Goal: Task Accomplishment & Management: Complete application form

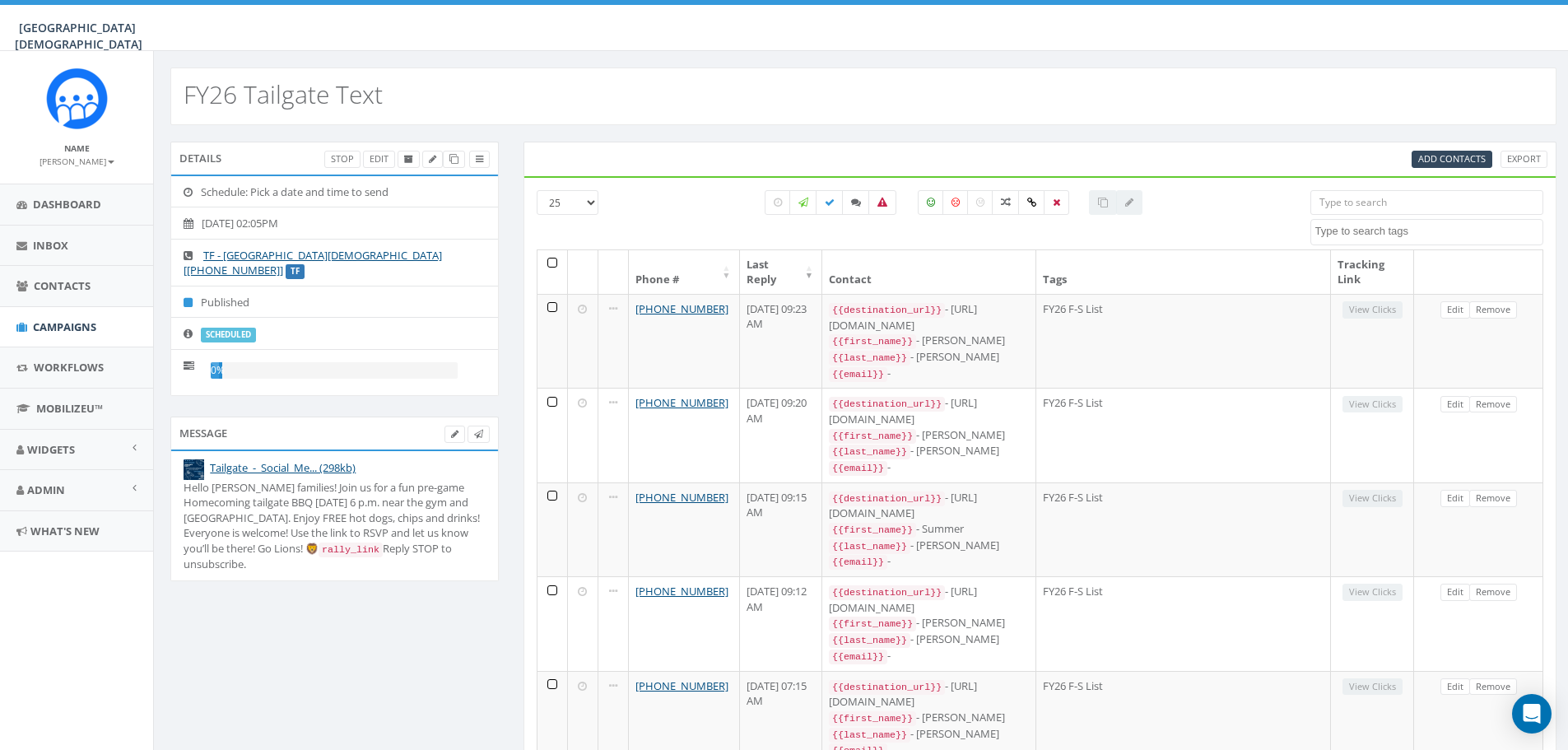
select select
click at [1478, 159] on span "Add Contacts" at bounding box center [1452, 159] width 67 height 13
select select
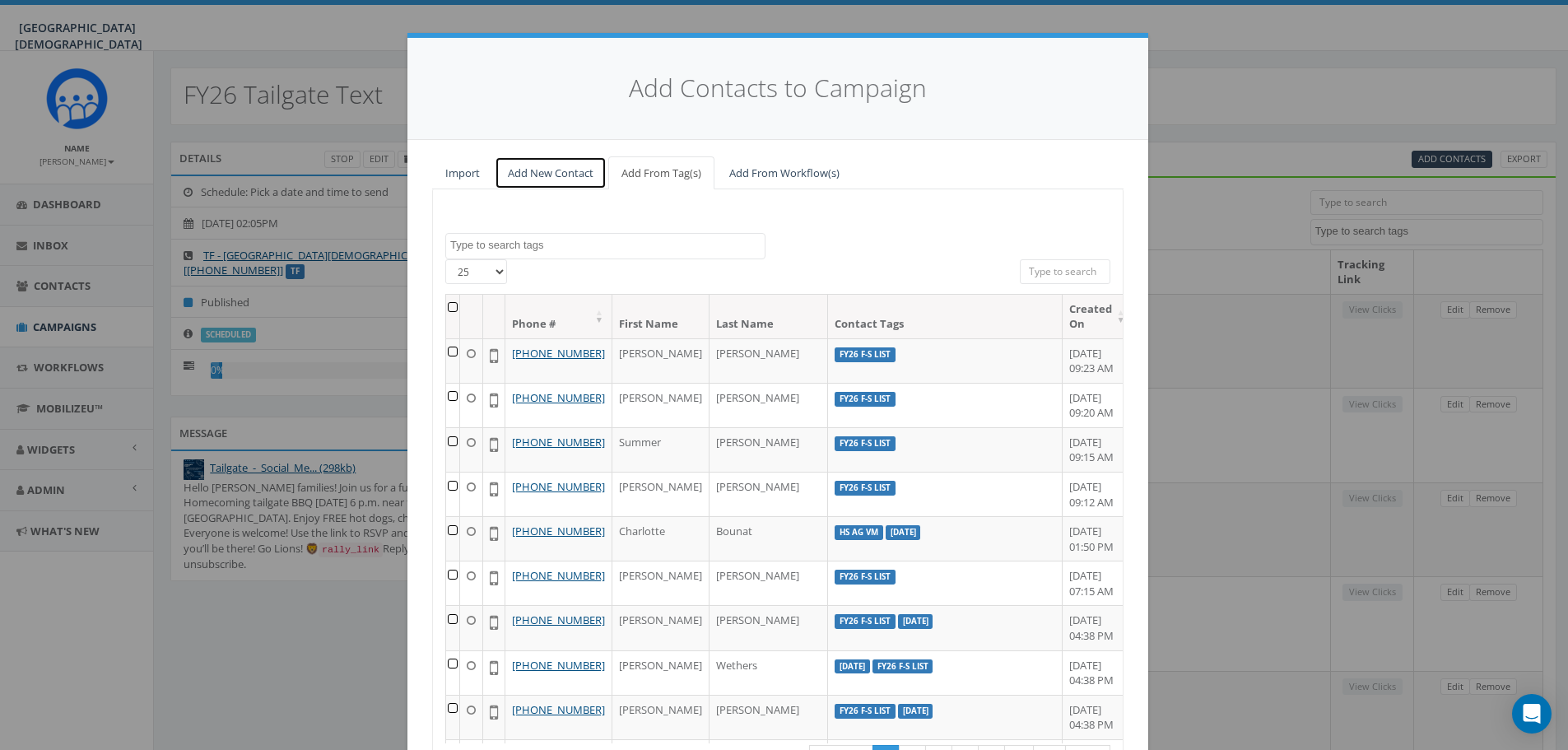
click at [532, 178] on link "Add New Contact" at bounding box center [550, 174] width 112 height 34
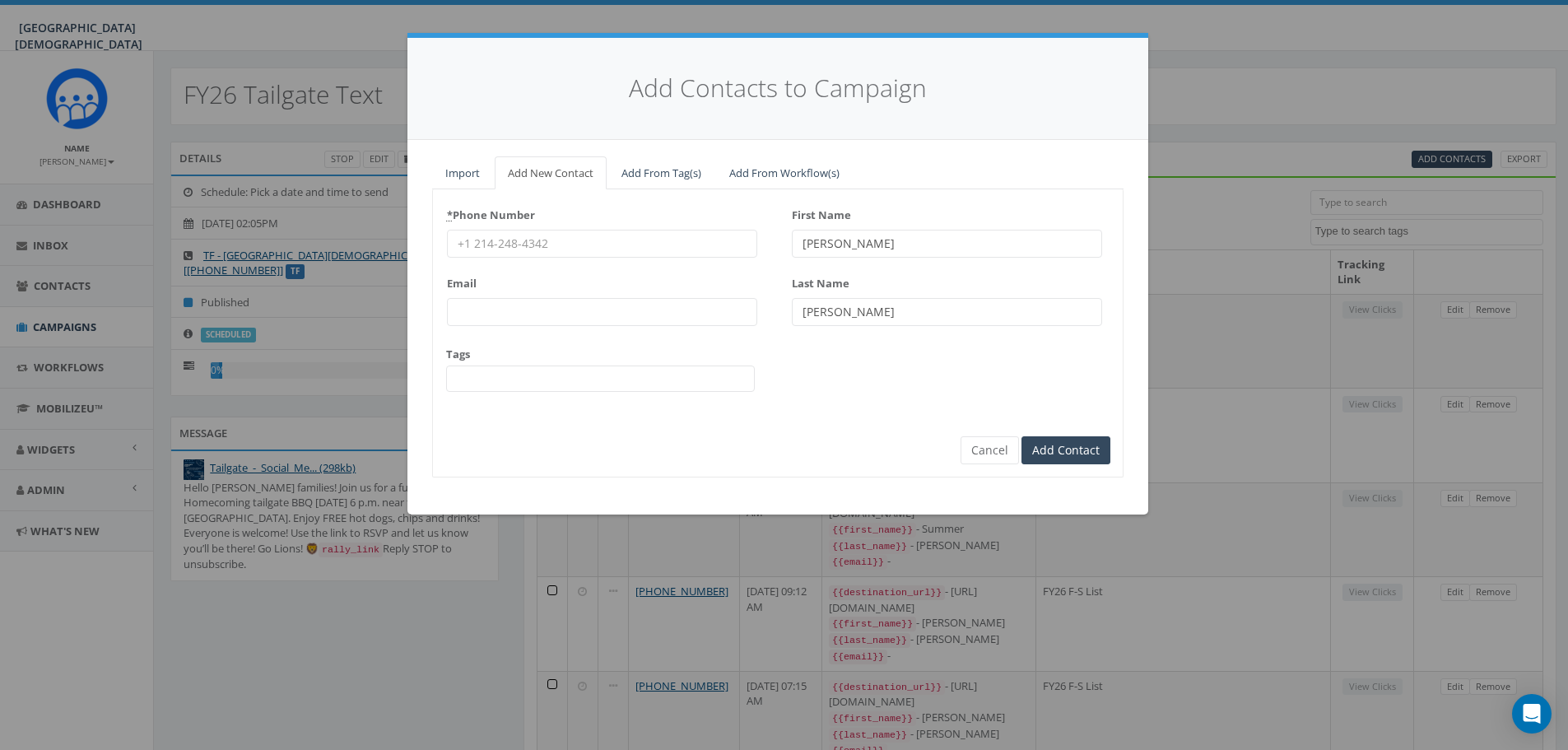
click at [620, 248] on input "* Phone Number" at bounding box center [602, 243] width 310 height 28
type input "[PHONE_NUMBER]"
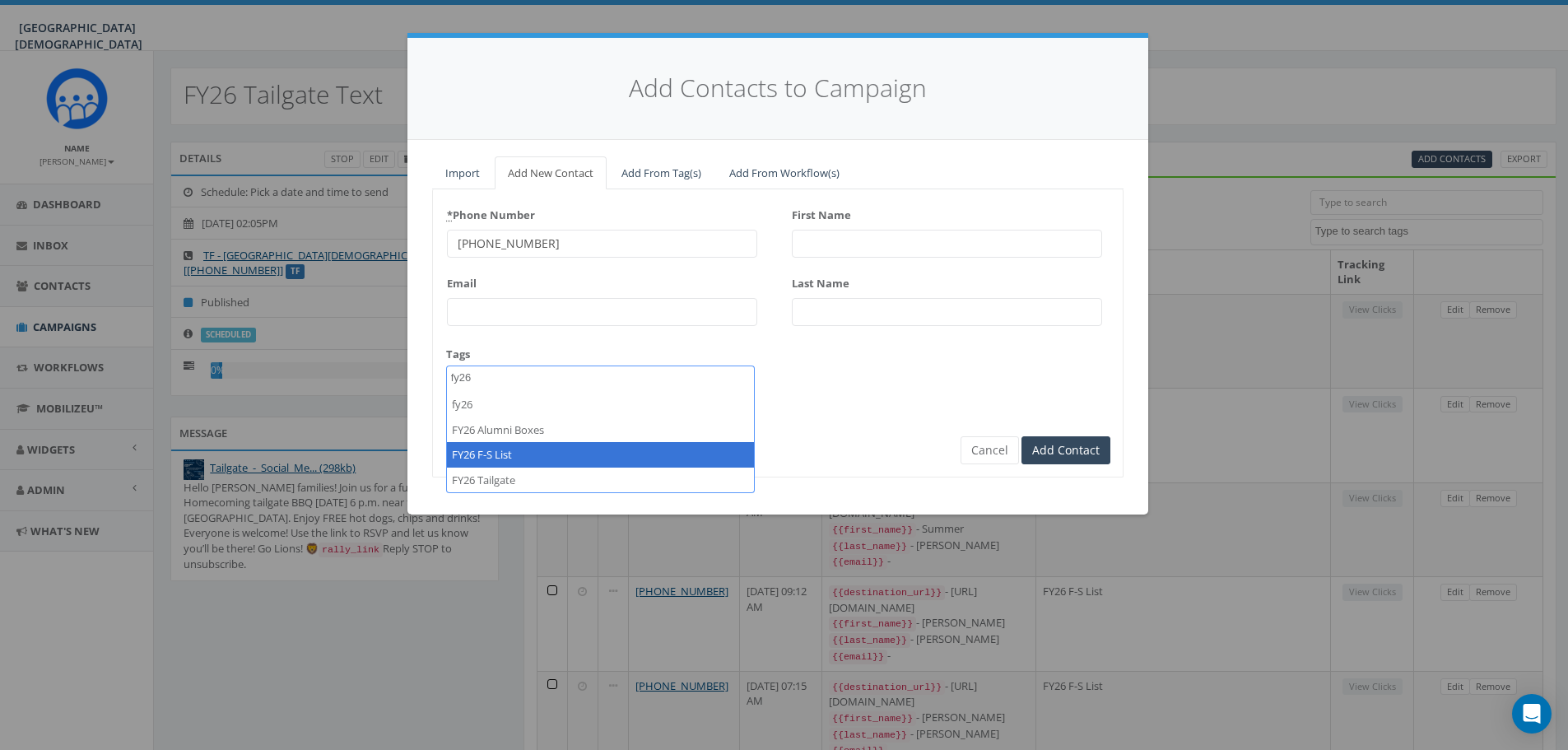
type textarea "fy26"
select select "FY26 F-S List"
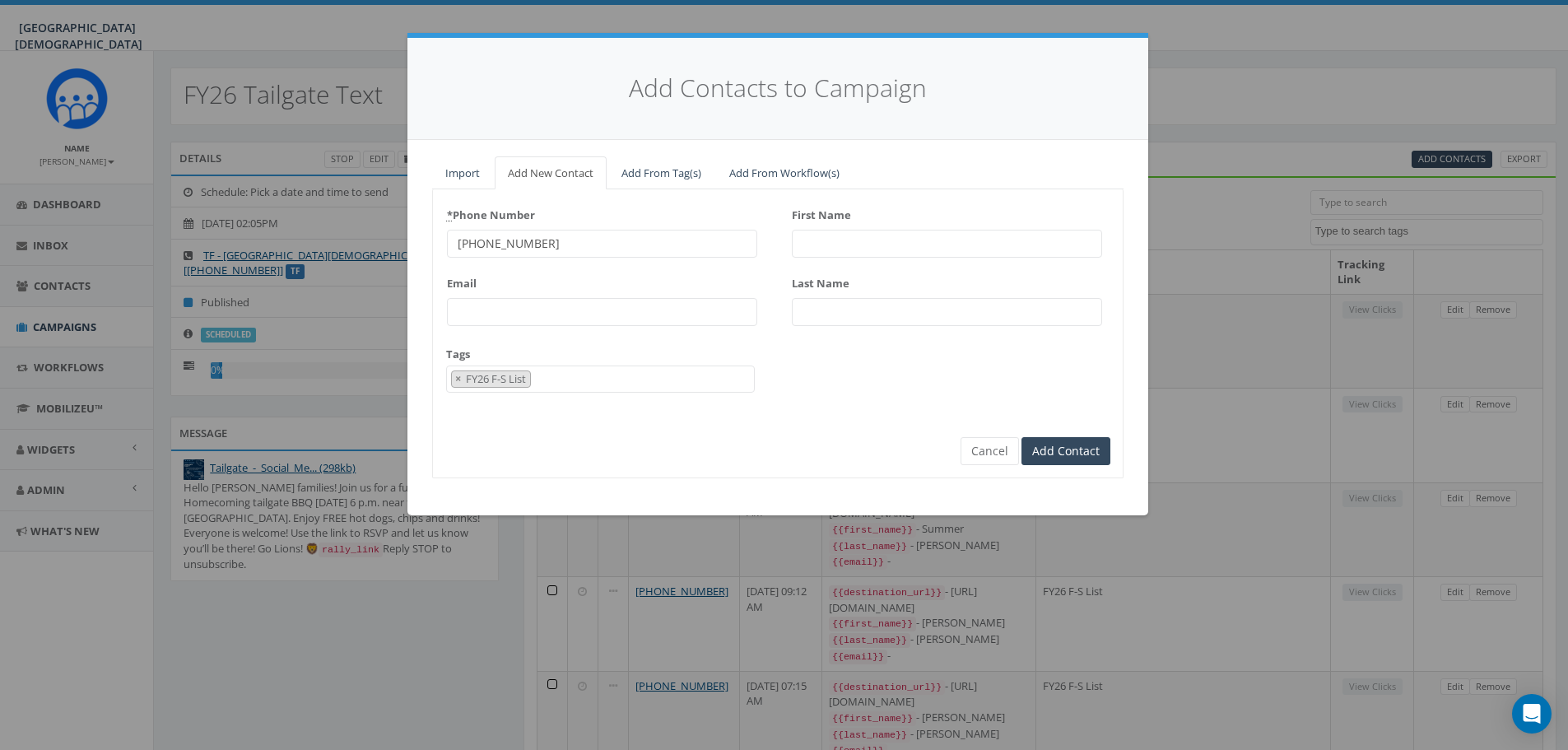
scroll to position [923, 0]
click at [862, 245] on input "First Name" at bounding box center [947, 243] width 310 height 28
type input "[PERSON_NAME]"
type input "Makau"
click at [1071, 446] on input "Add Contact" at bounding box center [1065, 451] width 89 height 28
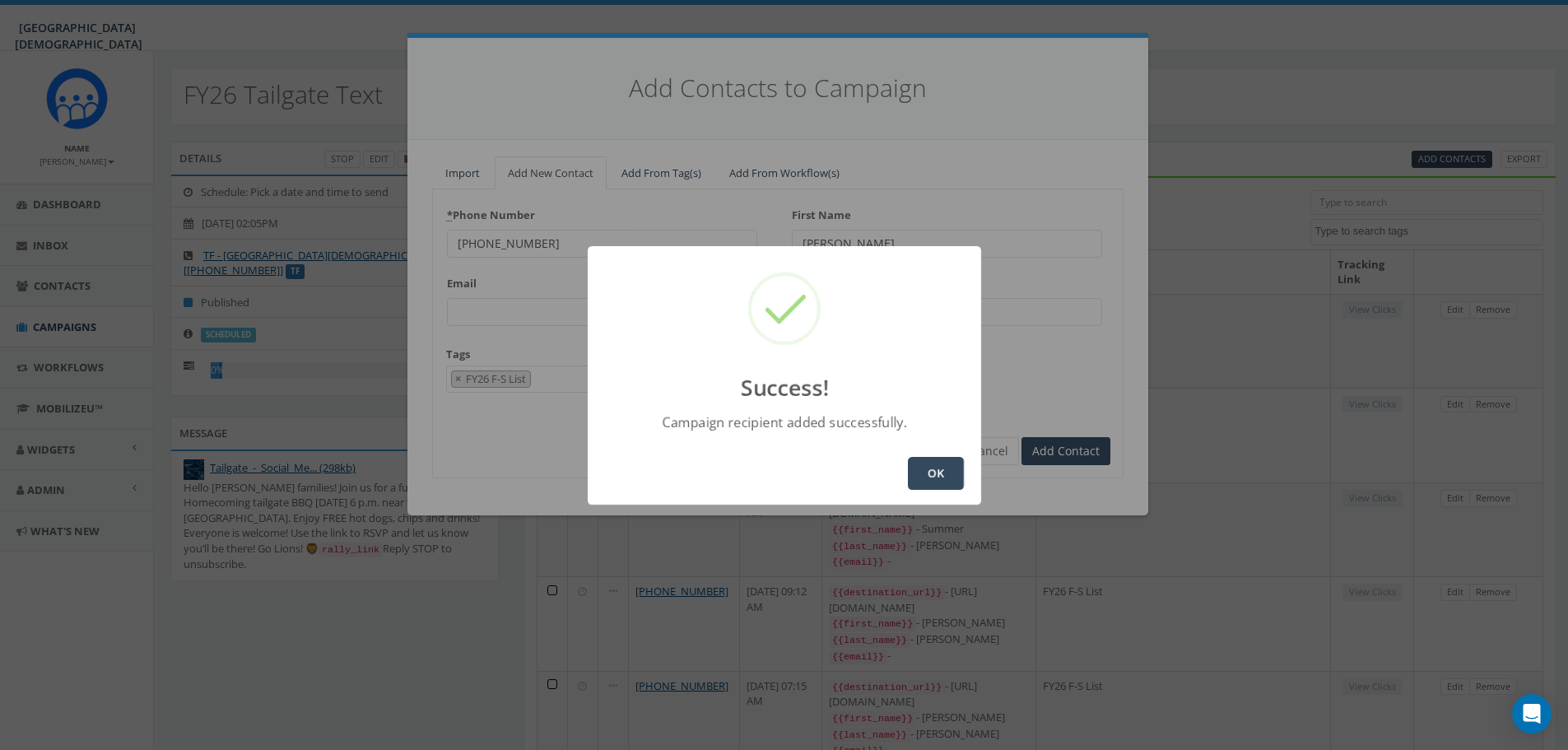
click at [951, 477] on button "OK" at bounding box center [935, 473] width 56 height 33
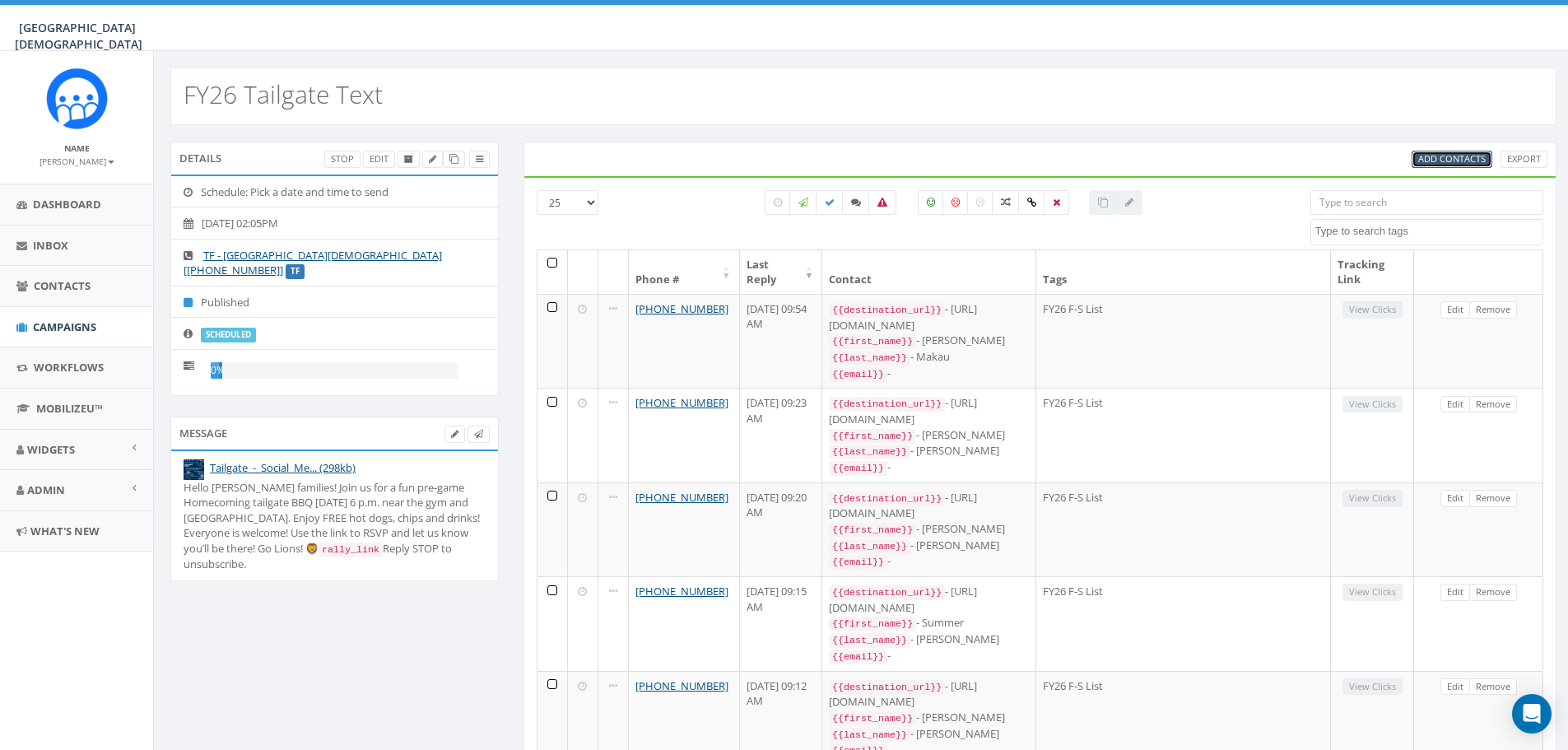
click at [1442, 157] on span "Add Contacts" at bounding box center [1452, 159] width 67 height 13
select select
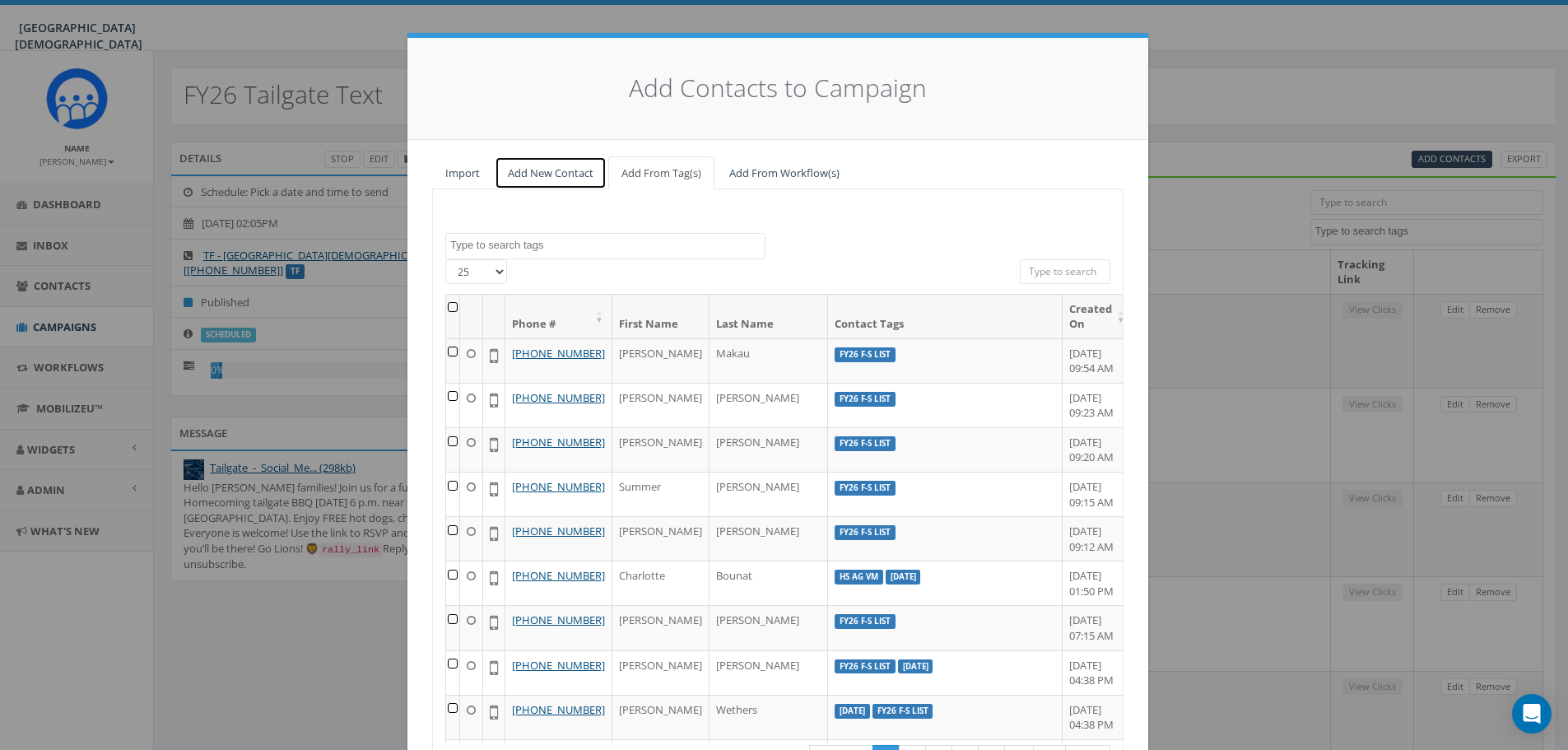
click at [593, 173] on link "Add New Contact" at bounding box center [550, 174] width 112 height 34
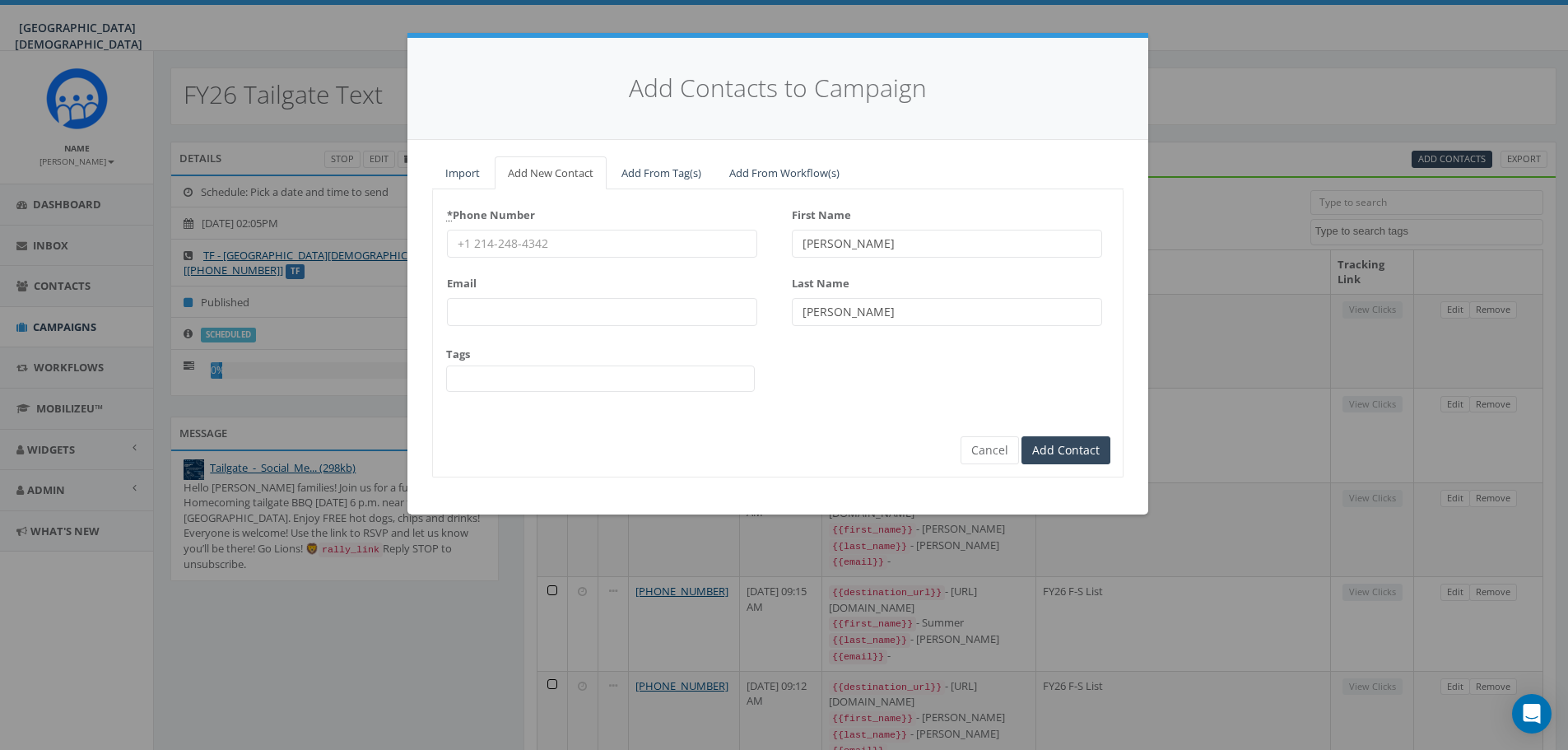
click at [556, 256] on input "* Phone Number" at bounding box center [602, 243] width 310 height 28
click at [659, 247] on input "* Phone Number" at bounding box center [602, 243] width 310 height 28
type input "[PHONE_NUMBER]"
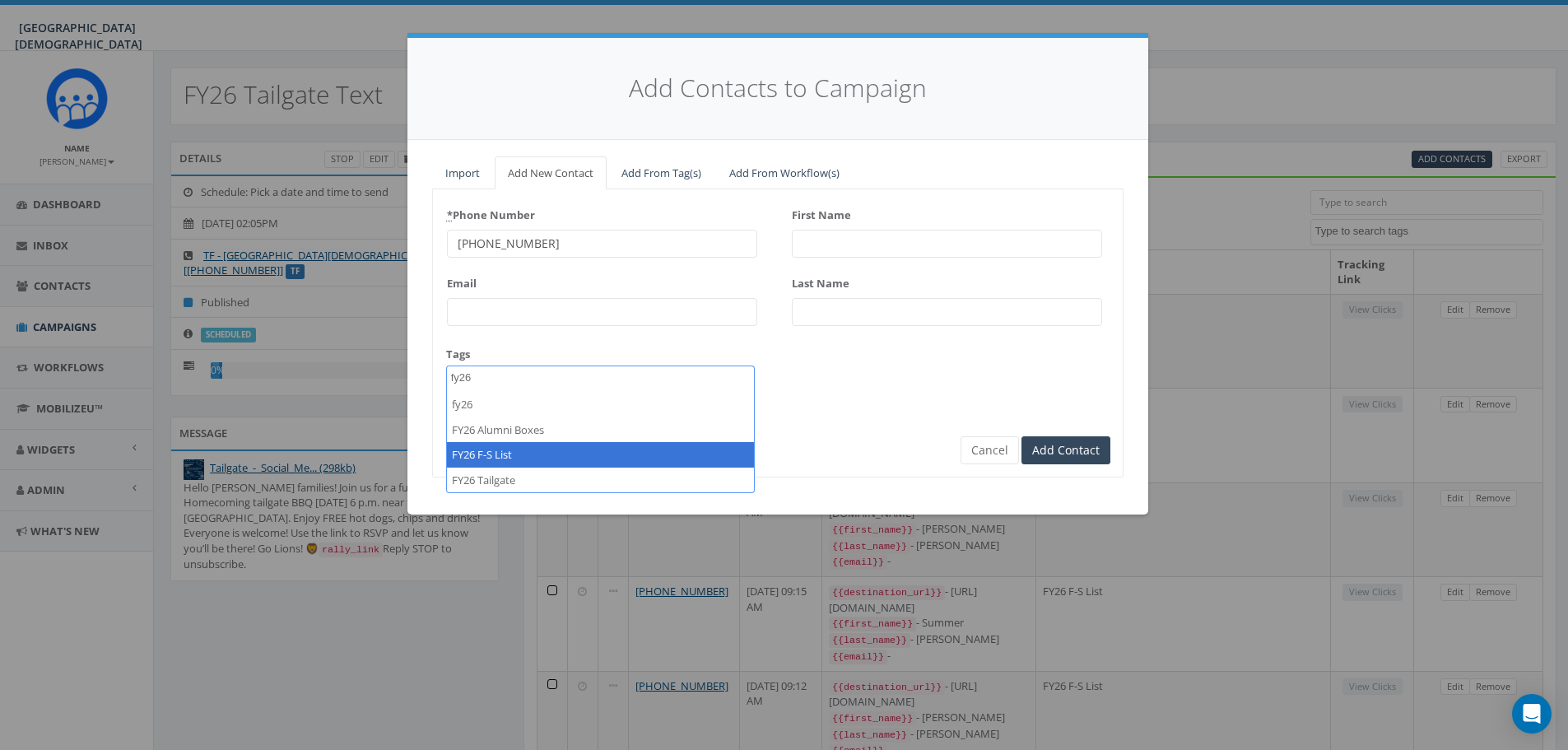
type textarea "fy26"
select select "FY26 F-S List"
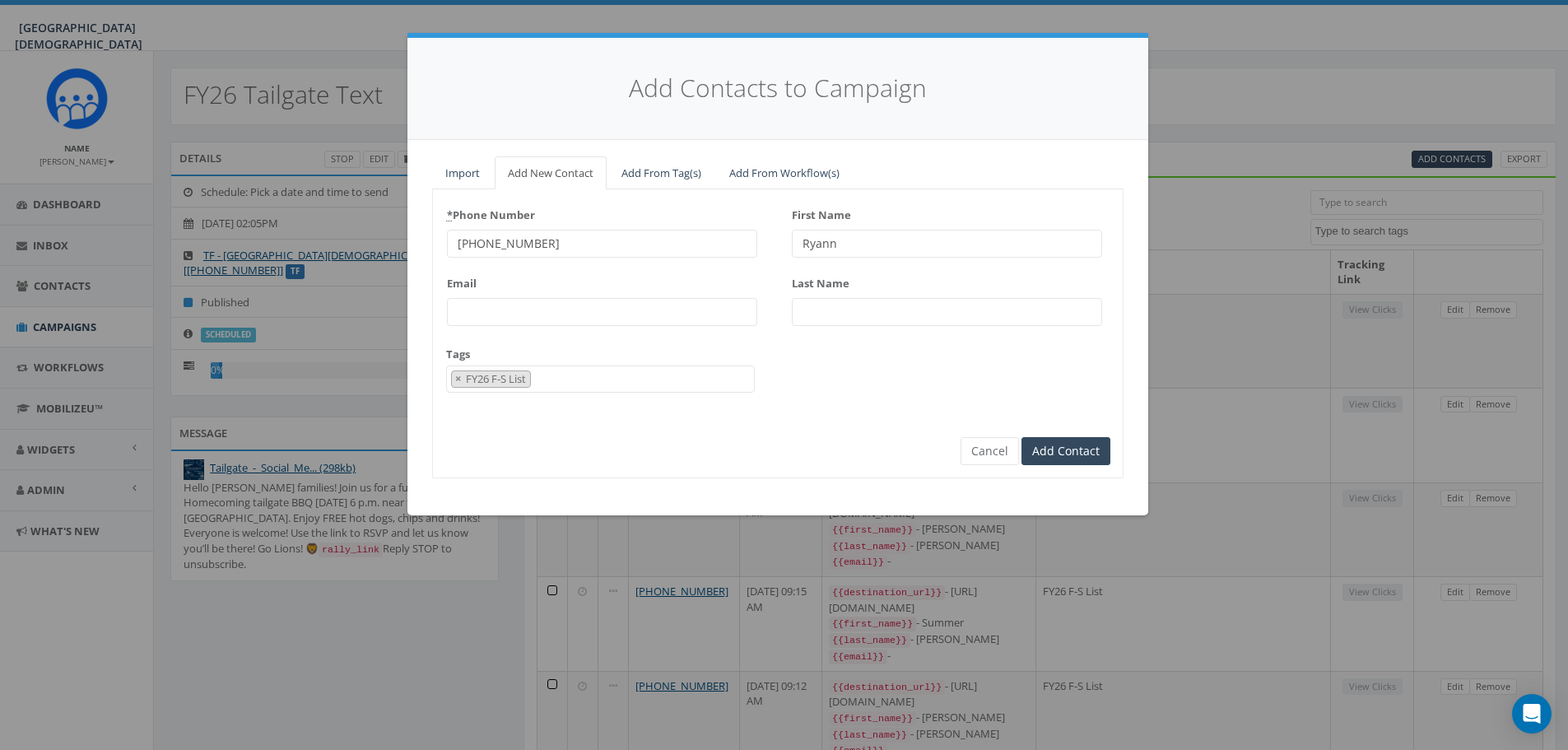
type input "Ryann"
type input "[PERSON_NAME]"
click at [1078, 453] on input "Add Contact" at bounding box center [1065, 451] width 89 height 28
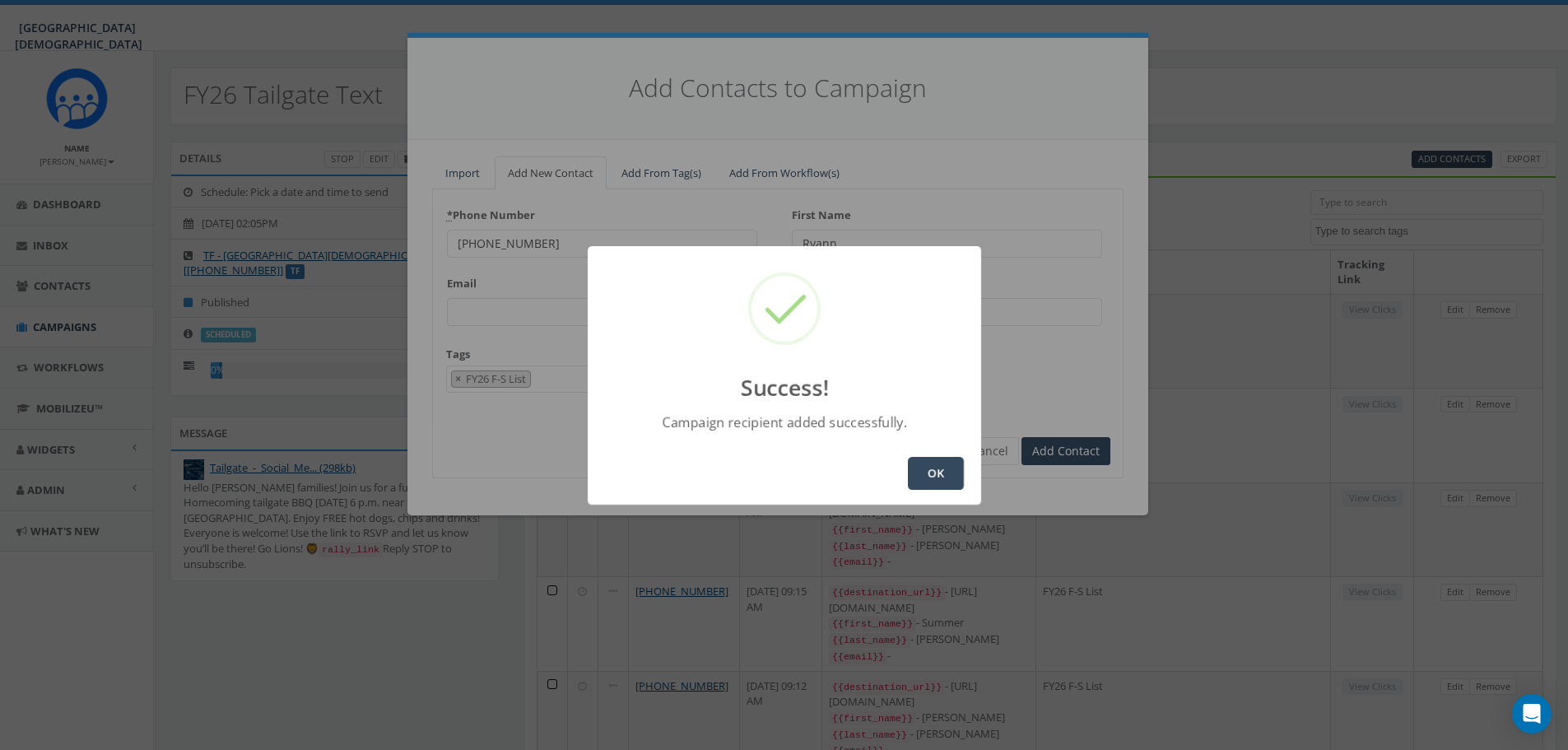
click at [908, 478] on button "OK" at bounding box center [935, 473] width 56 height 33
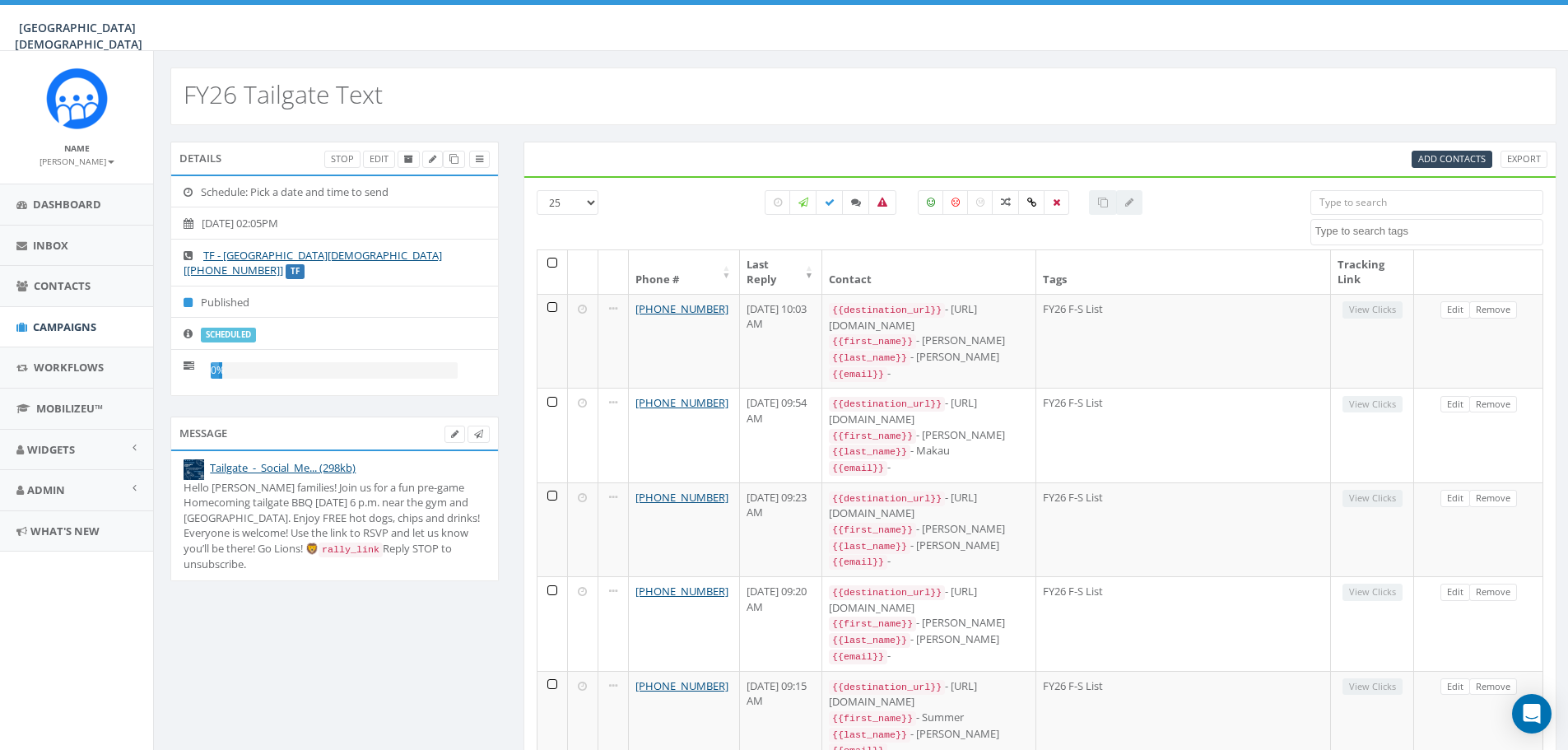
click at [1348, 206] on input "search" at bounding box center [1426, 203] width 233 height 25
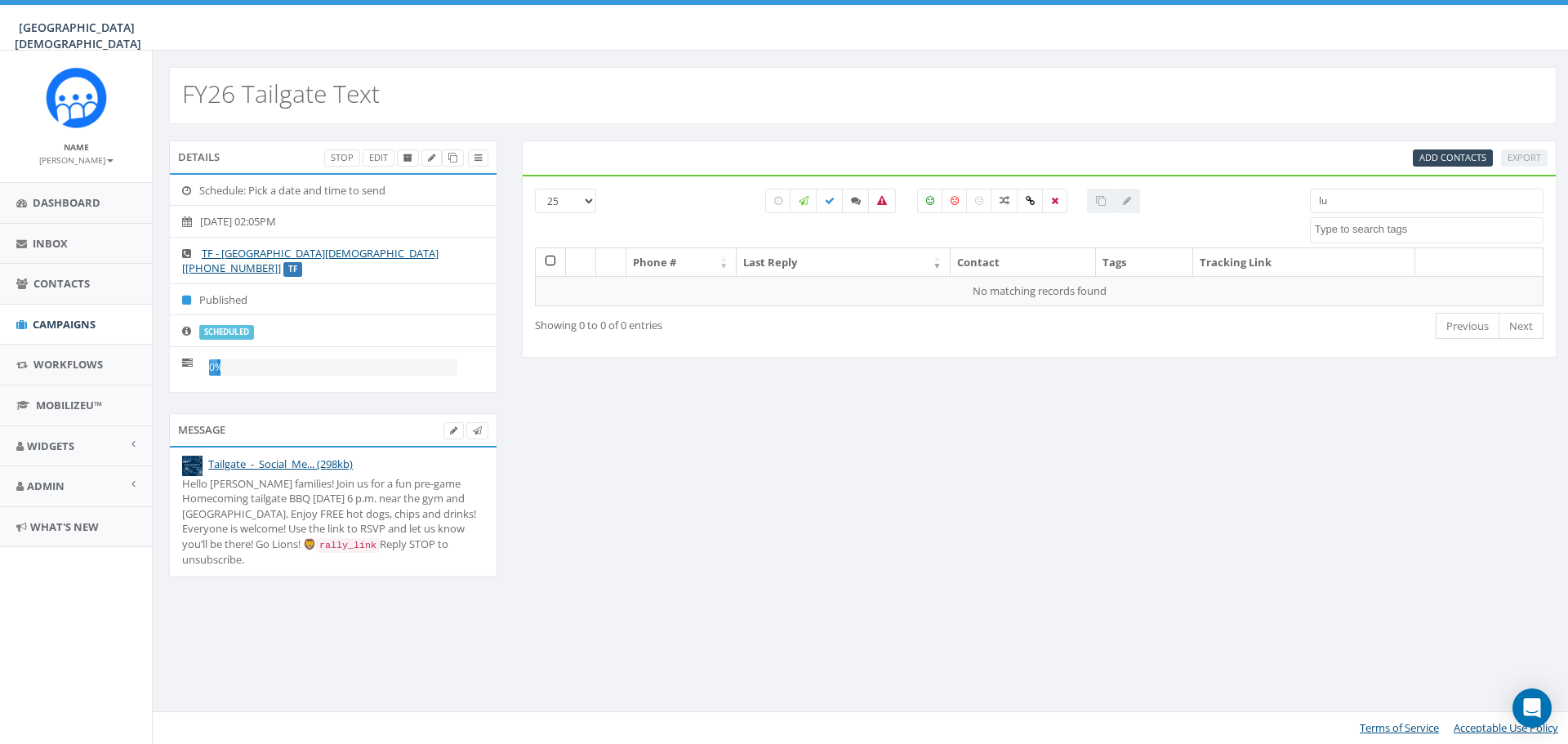
type input "l"
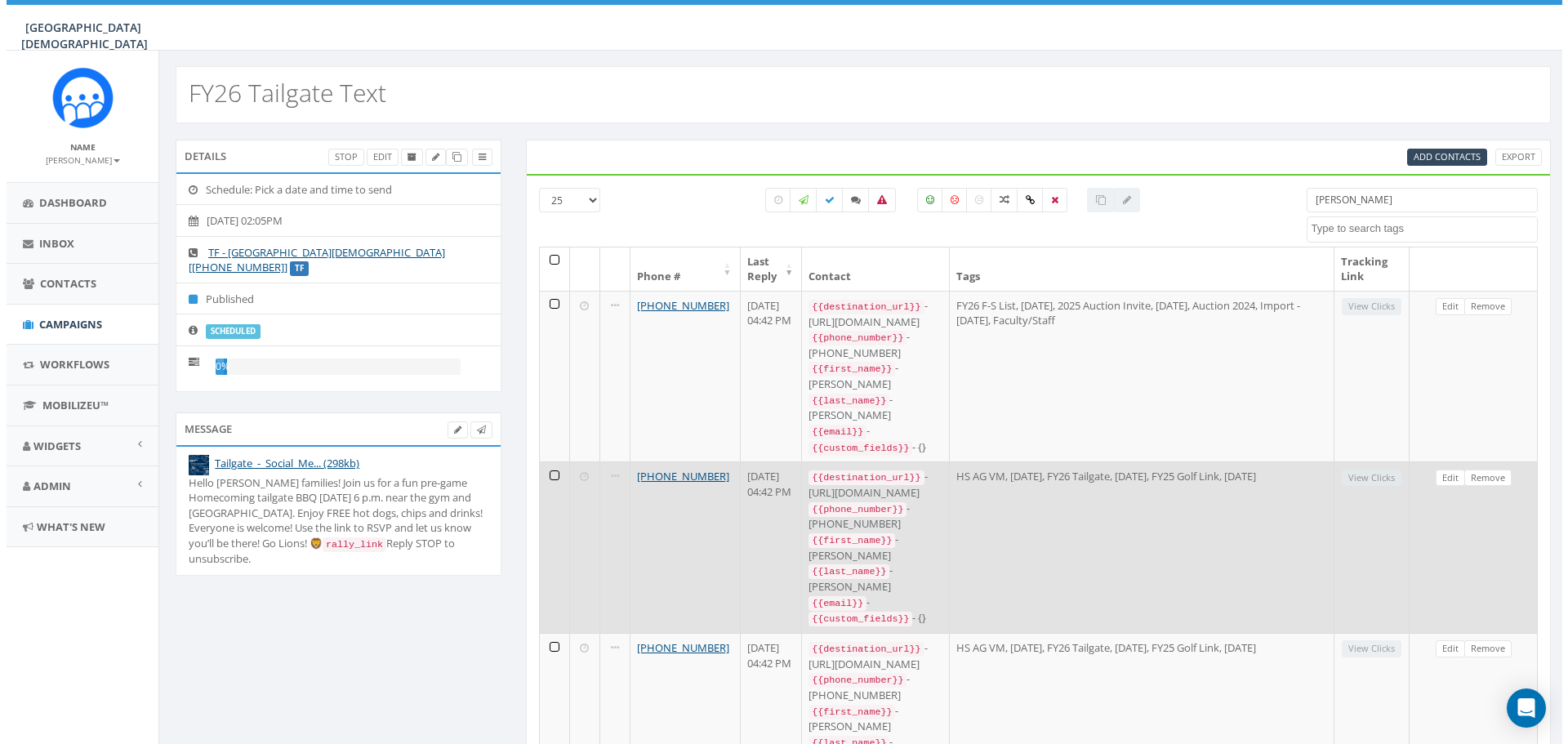
scroll to position [0, 0]
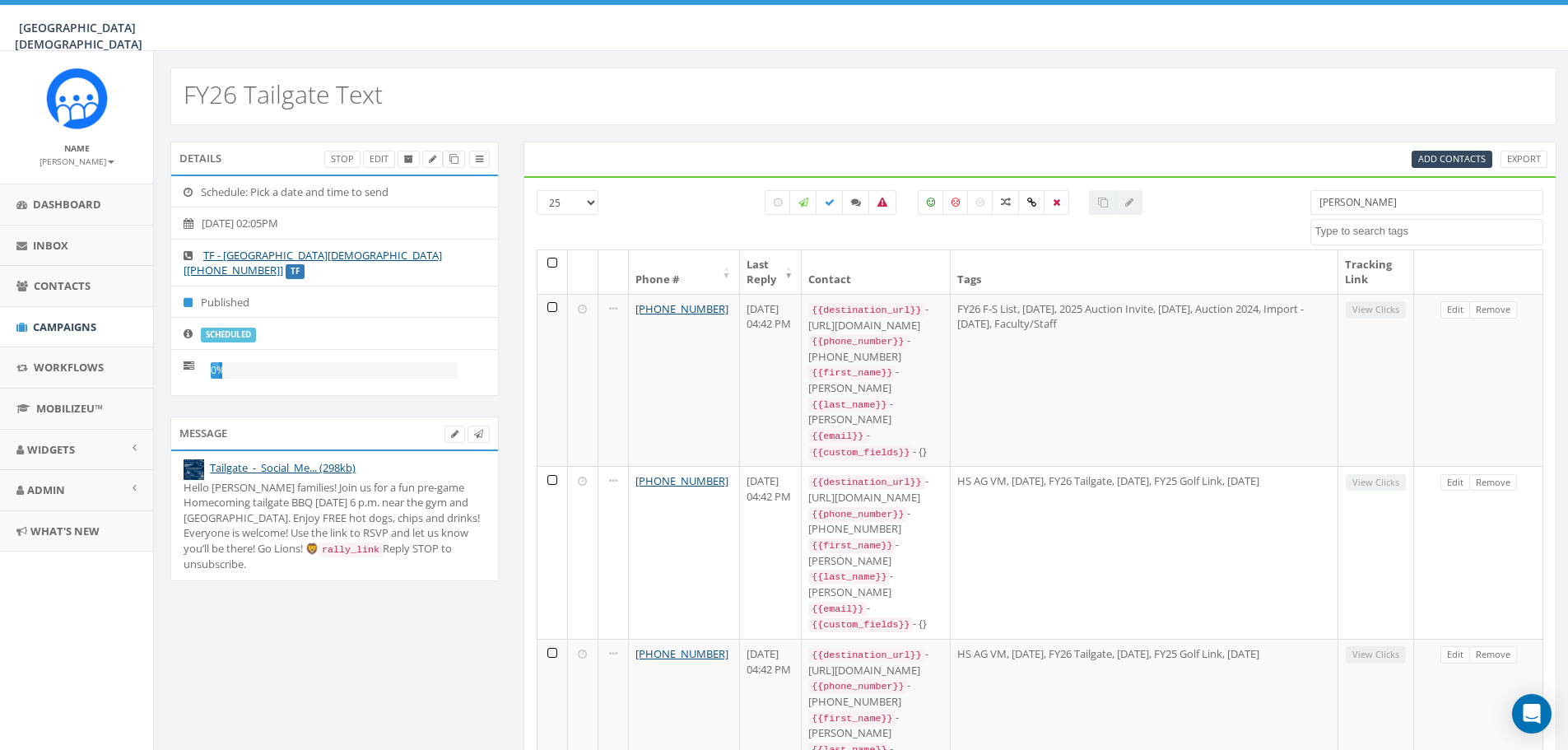
drag, startPoint x: 1352, startPoint y: 203, endPoint x: 1298, endPoint y: 203, distance: 54.0
click at [1298, 203] on div "[PERSON_NAME] 2023 Christmas [DATE] [DATE] [DATE] [DATE] [DATE] 2024 AG No Gift…" at bounding box center [1427, 218] width 258 height 56
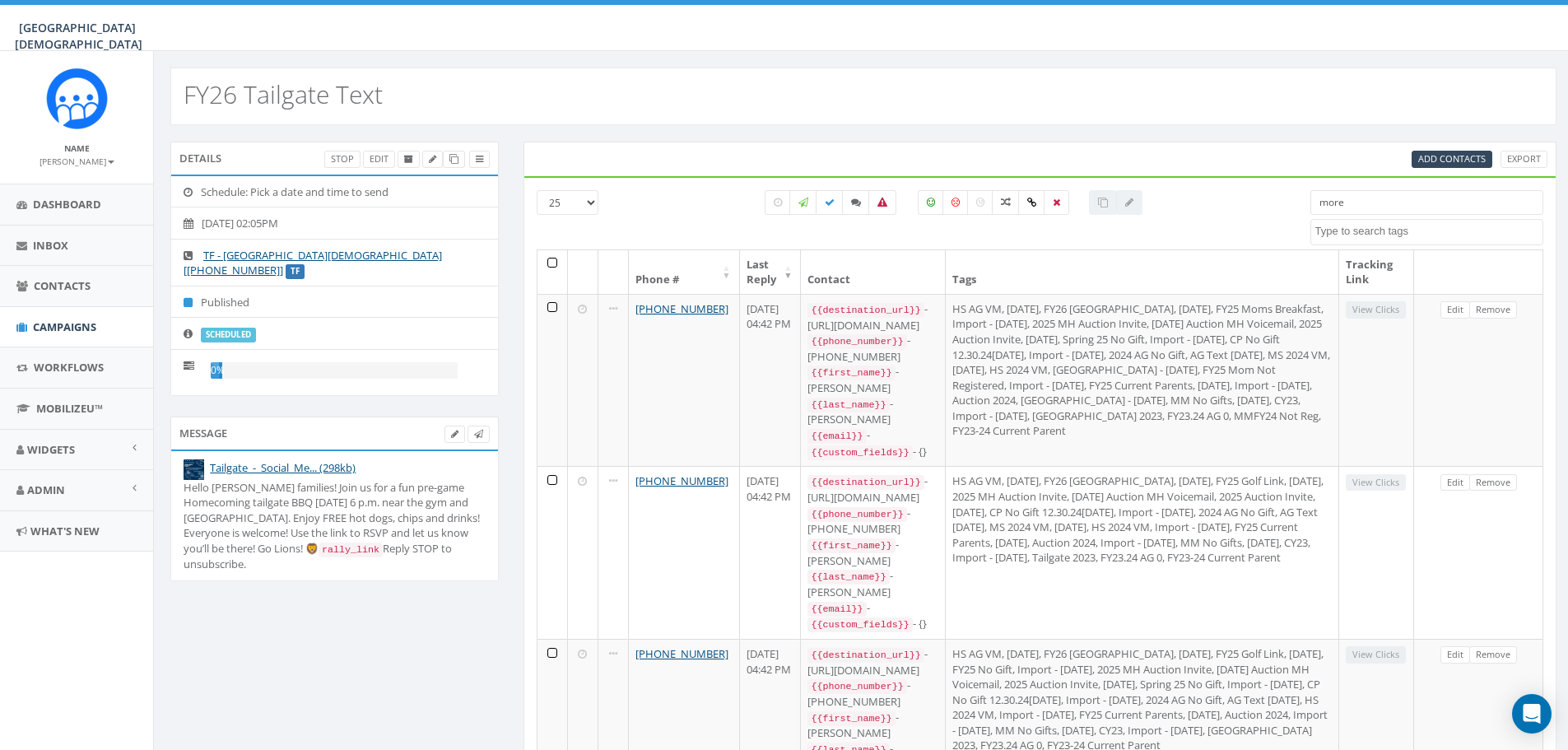
click at [1331, 198] on input "more" at bounding box center [1426, 203] width 233 height 25
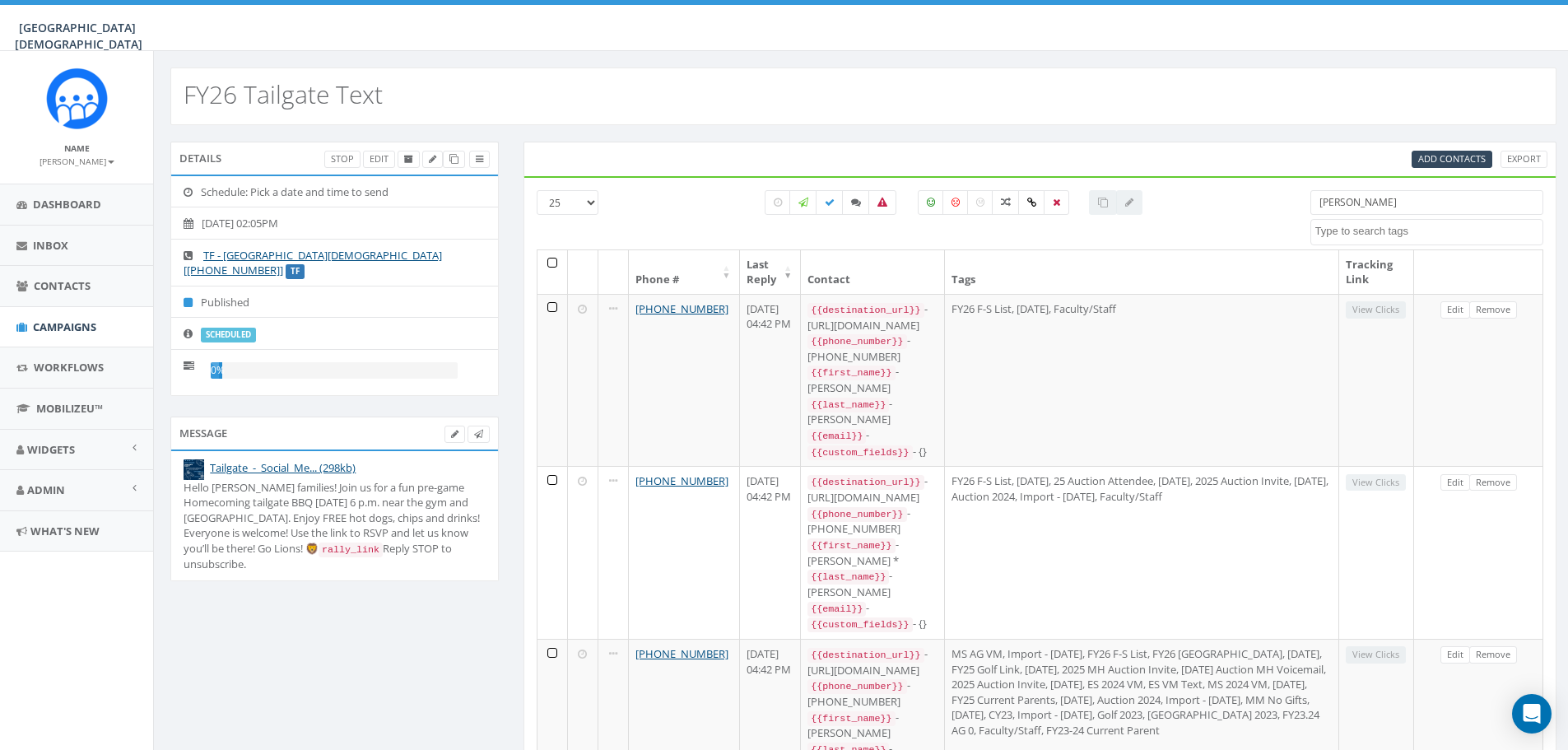
drag, startPoint x: 1404, startPoint y: 199, endPoint x: 1287, endPoint y: 199, distance: 117.0
click at [1287, 199] on div "25 50 100 [PERSON_NAME] 2023 Christmas [DATE] [DATE] [DATE] [DATE] [DATE] 2024 …" at bounding box center [1040, 220] width 1032 height 59
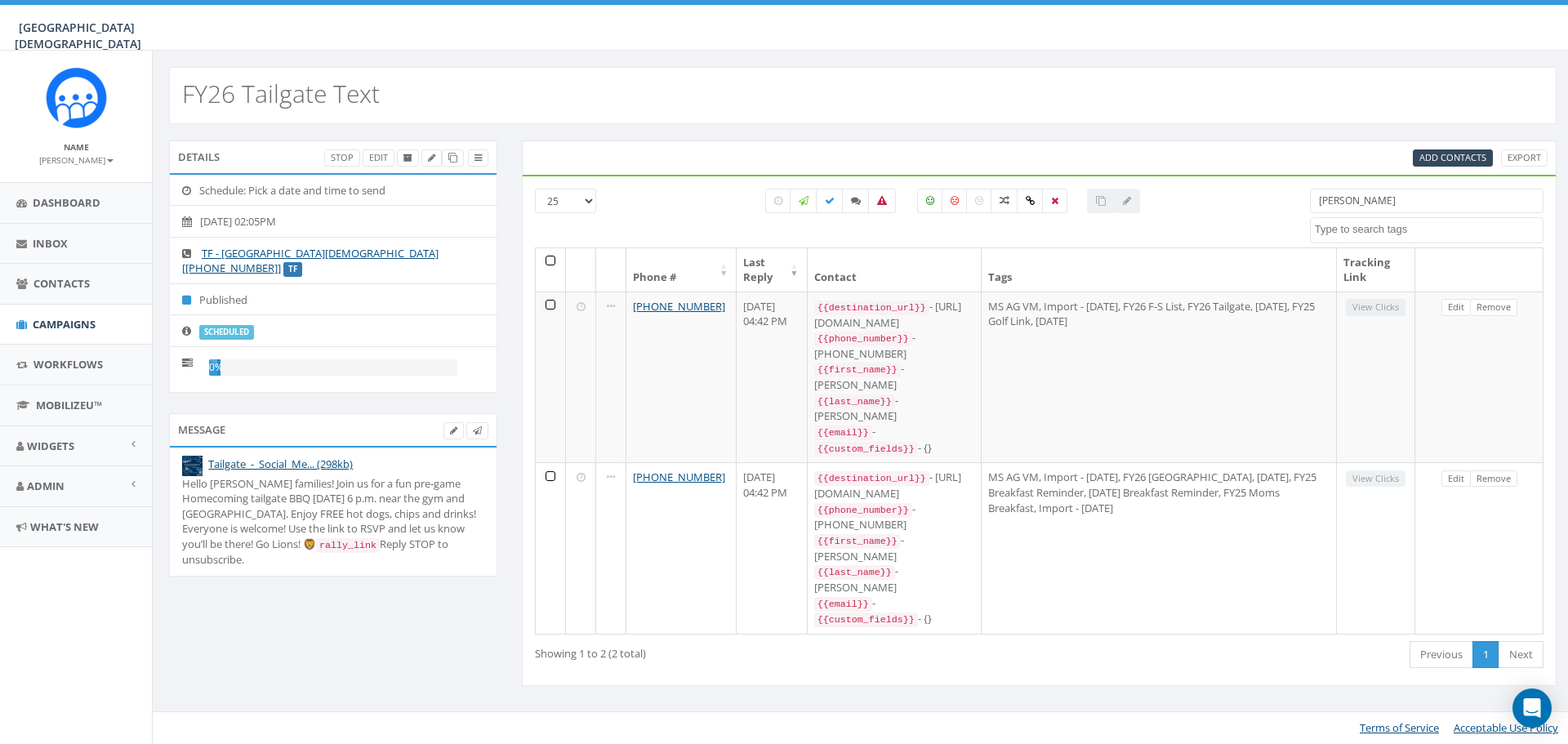
drag, startPoint x: 1366, startPoint y: 204, endPoint x: 1306, endPoint y: 201, distance: 60.1
click at [1306, 201] on div "[PERSON_NAME] 2023 Christmas [DATE] [DATE] [DATE] [DATE] [DATE] 2024 AG No Gift…" at bounding box center [1427, 216] width 258 height 55
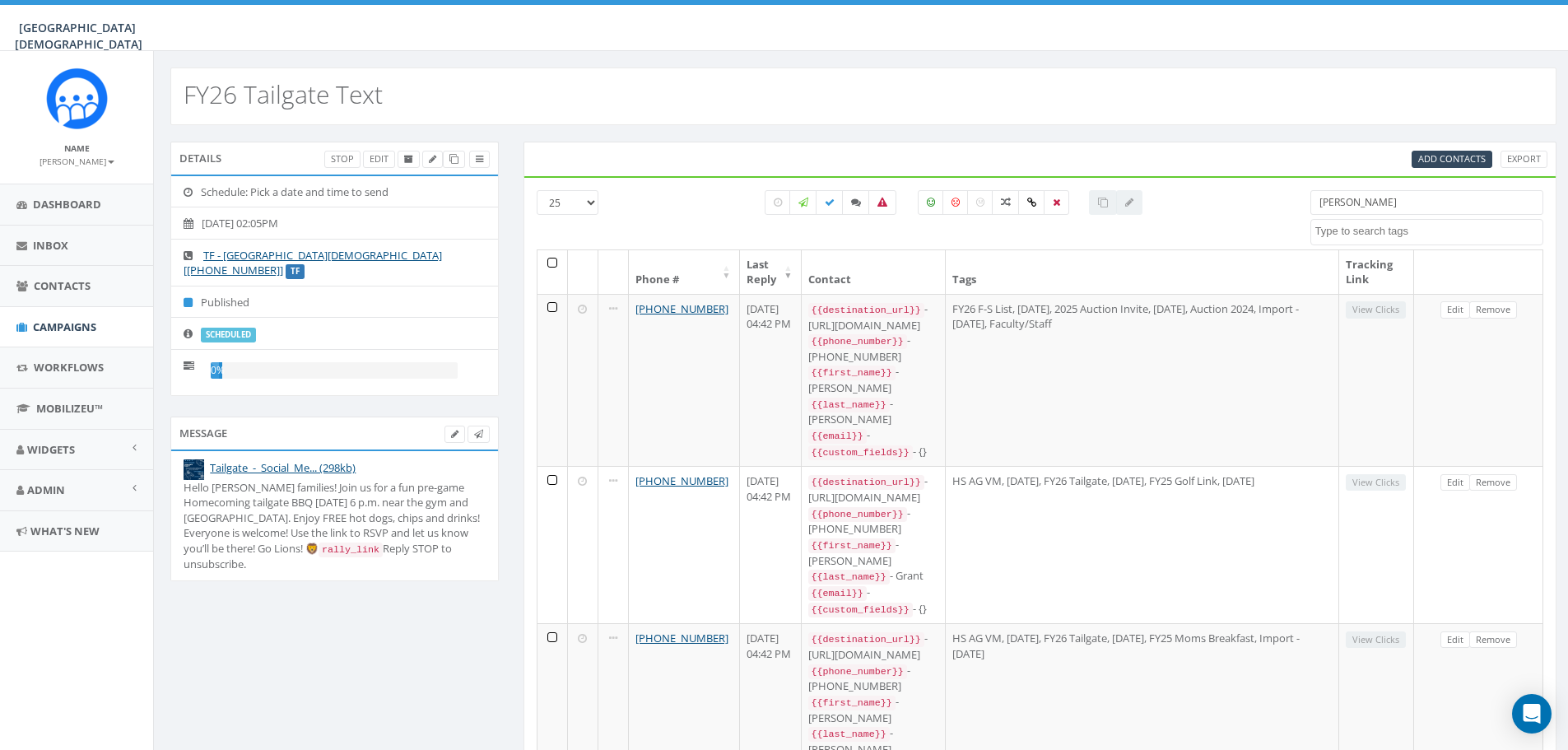
drag, startPoint x: 1393, startPoint y: 203, endPoint x: 1278, endPoint y: 204, distance: 115.0
click at [1278, 204] on div "25 50 100 [PERSON_NAME] 2023 Christmas [DATE] [DATE] [DATE] [DATE] [DATE] 2024 …" at bounding box center [1040, 220] width 1032 height 59
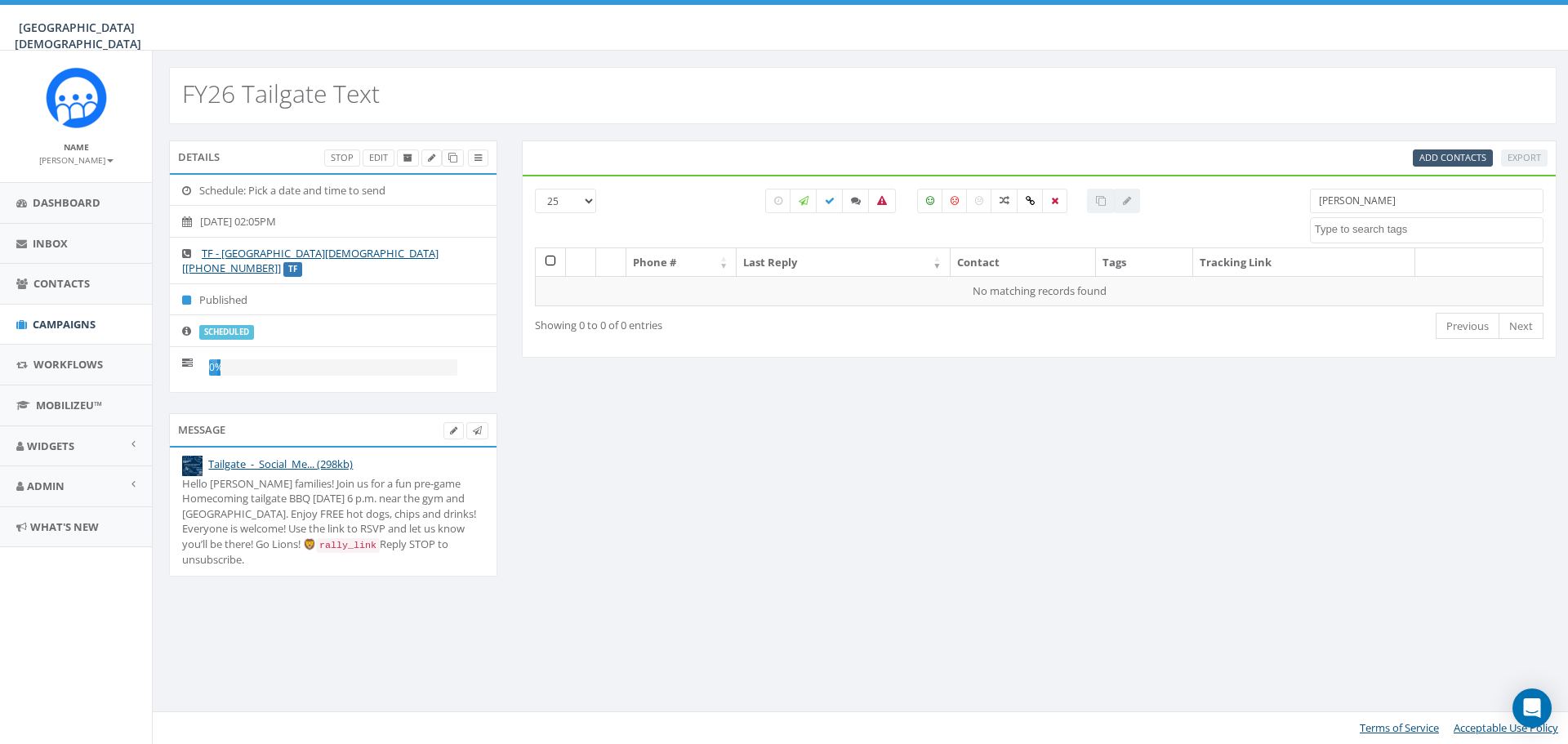
type input "[PERSON_NAME]"
click at [1437, 160] on span "Add Contacts" at bounding box center [1452, 157] width 67 height 12
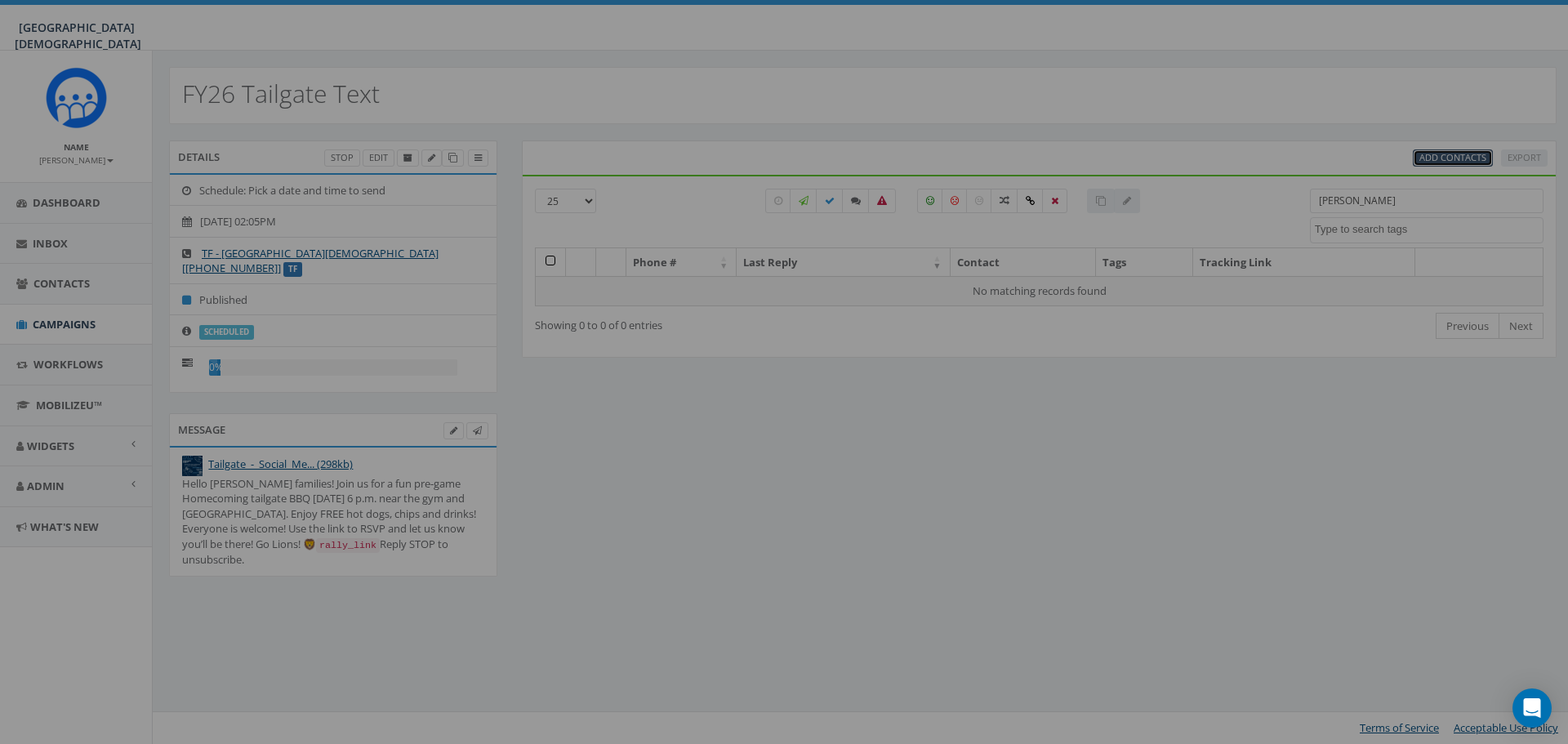
select select
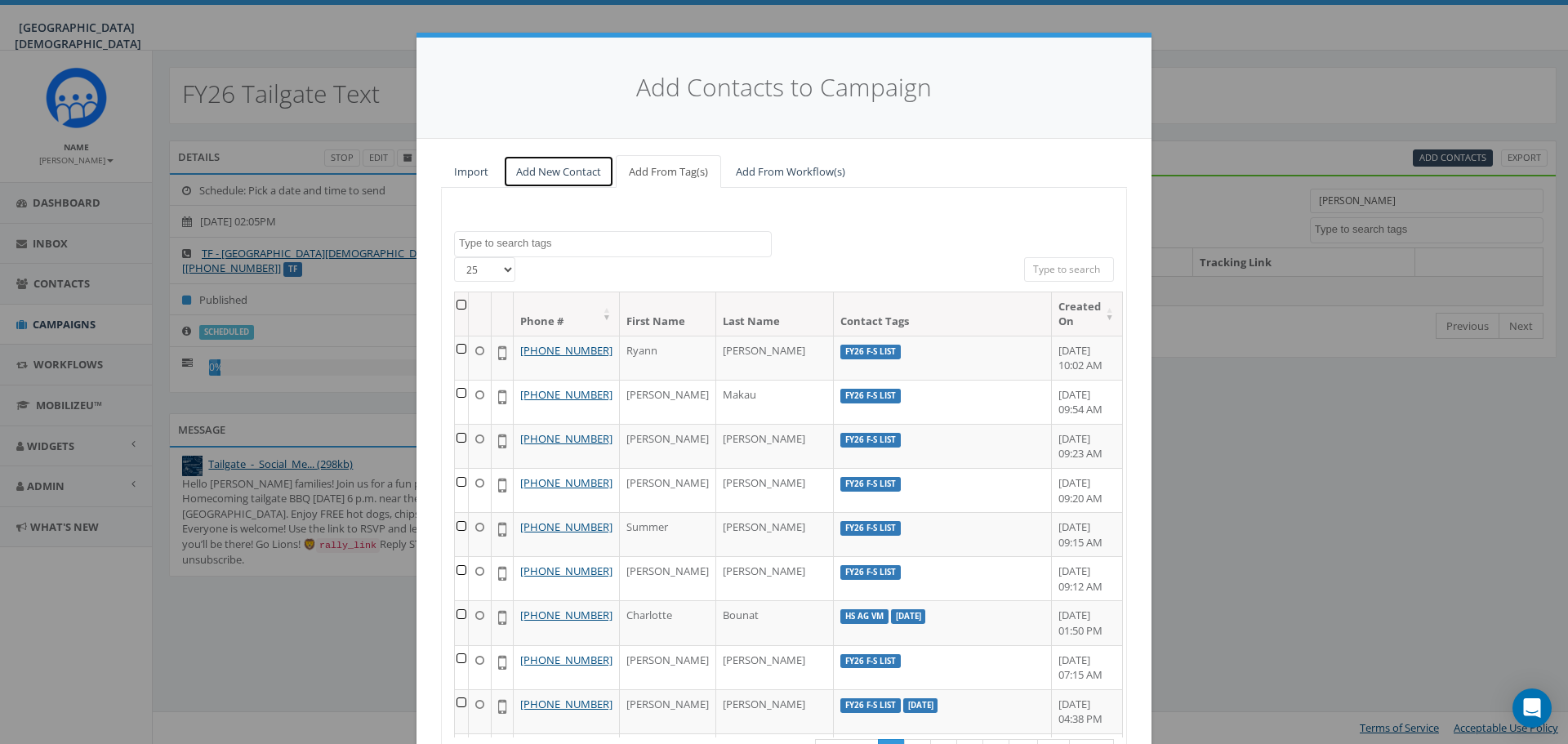
click at [560, 167] on link "Add New Contact" at bounding box center [558, 172] width 111 height 34
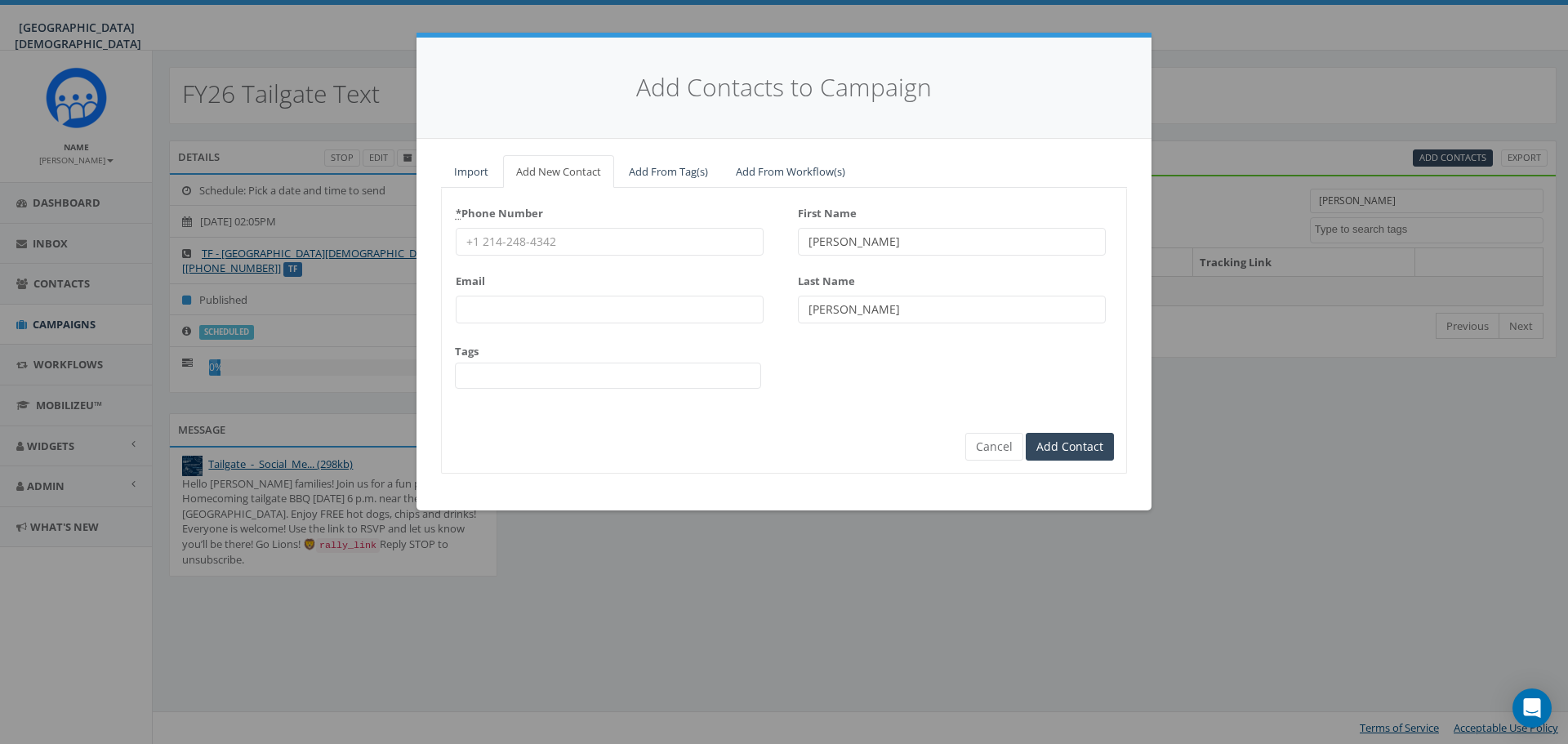
click at [579, 245] on input "* Phone Number" at bounding box center [610, 241] width 308 height 28
type input "[PHONE_NUMBER]"
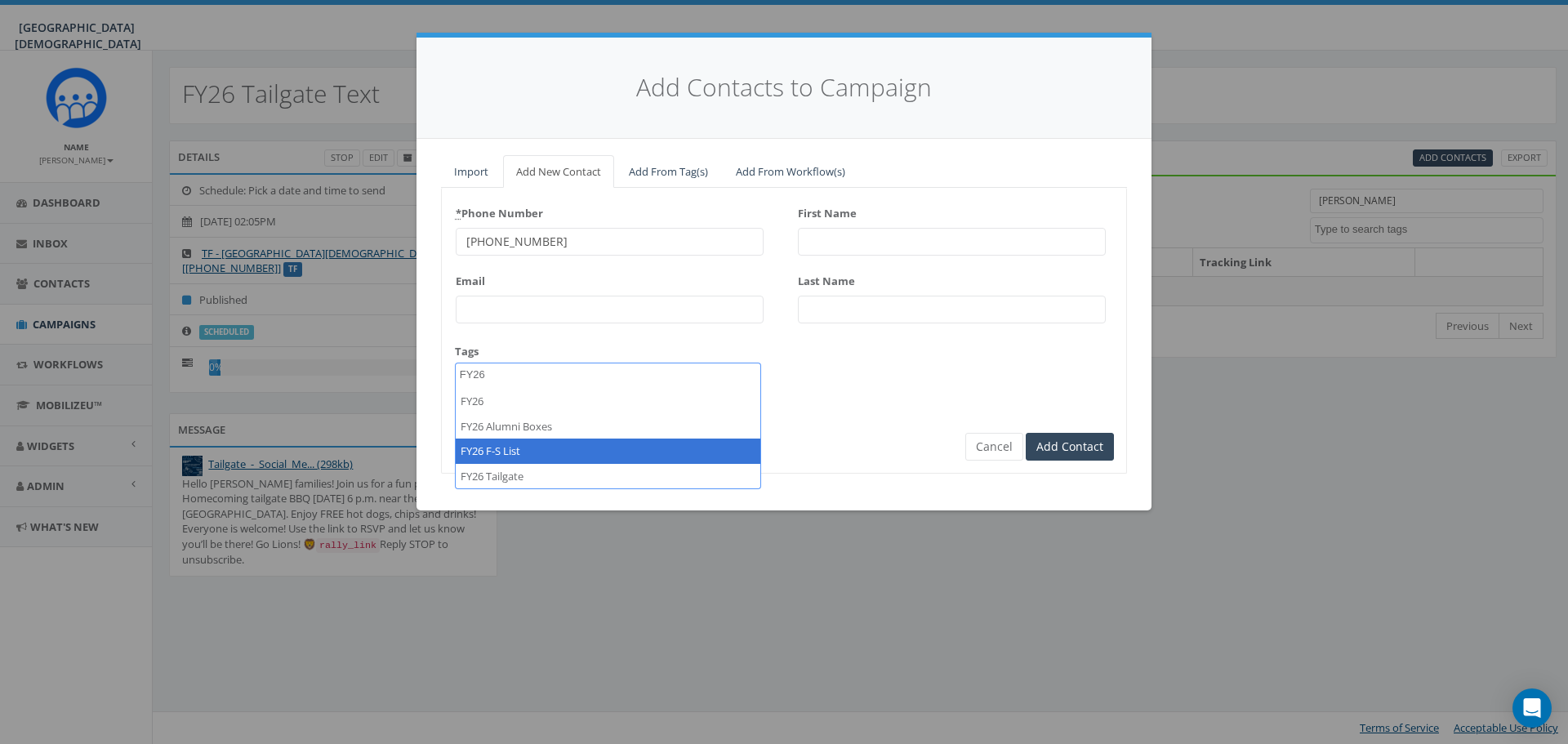
type textarea "FY26"
select select "FY26 F-S List"
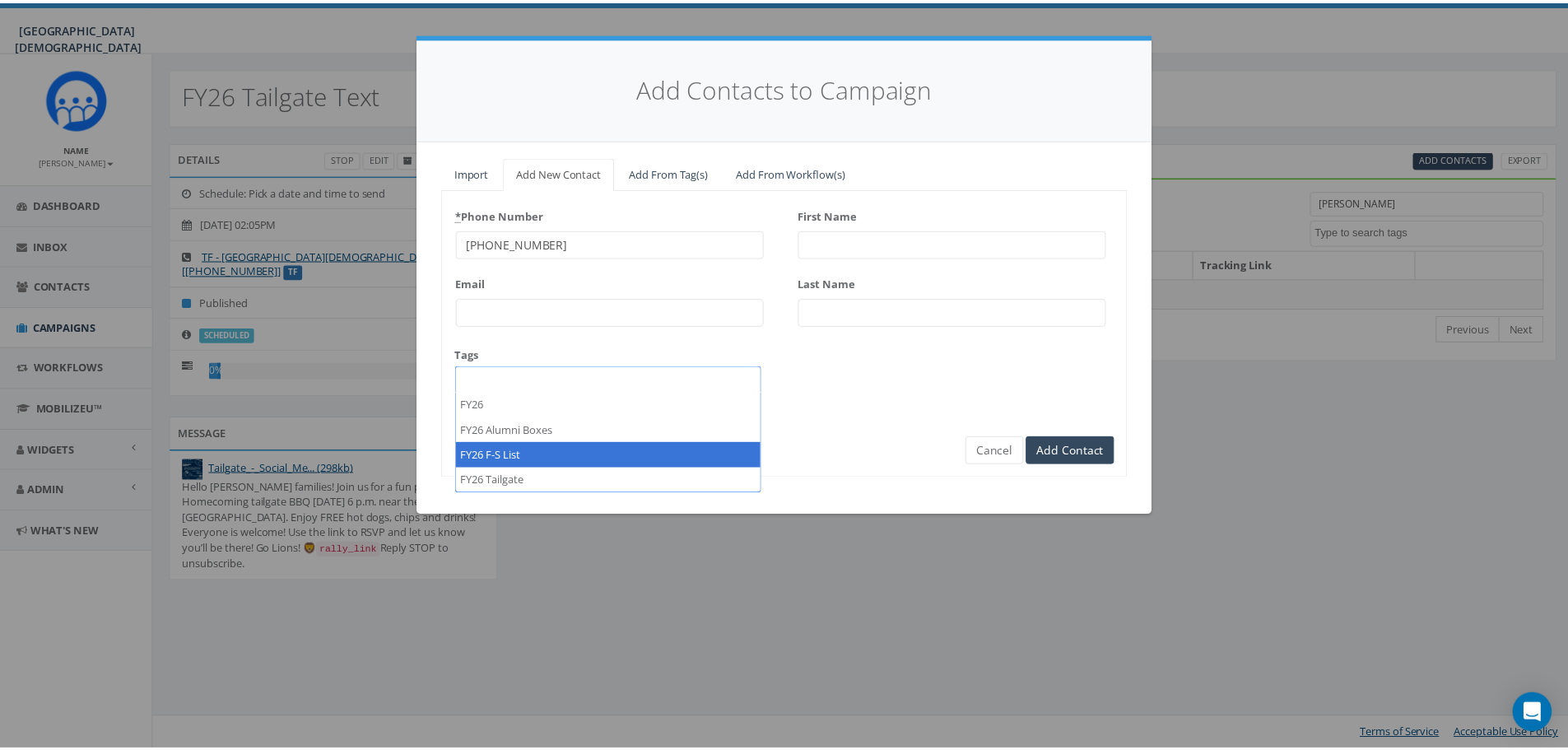
scroll to position [923, 0]
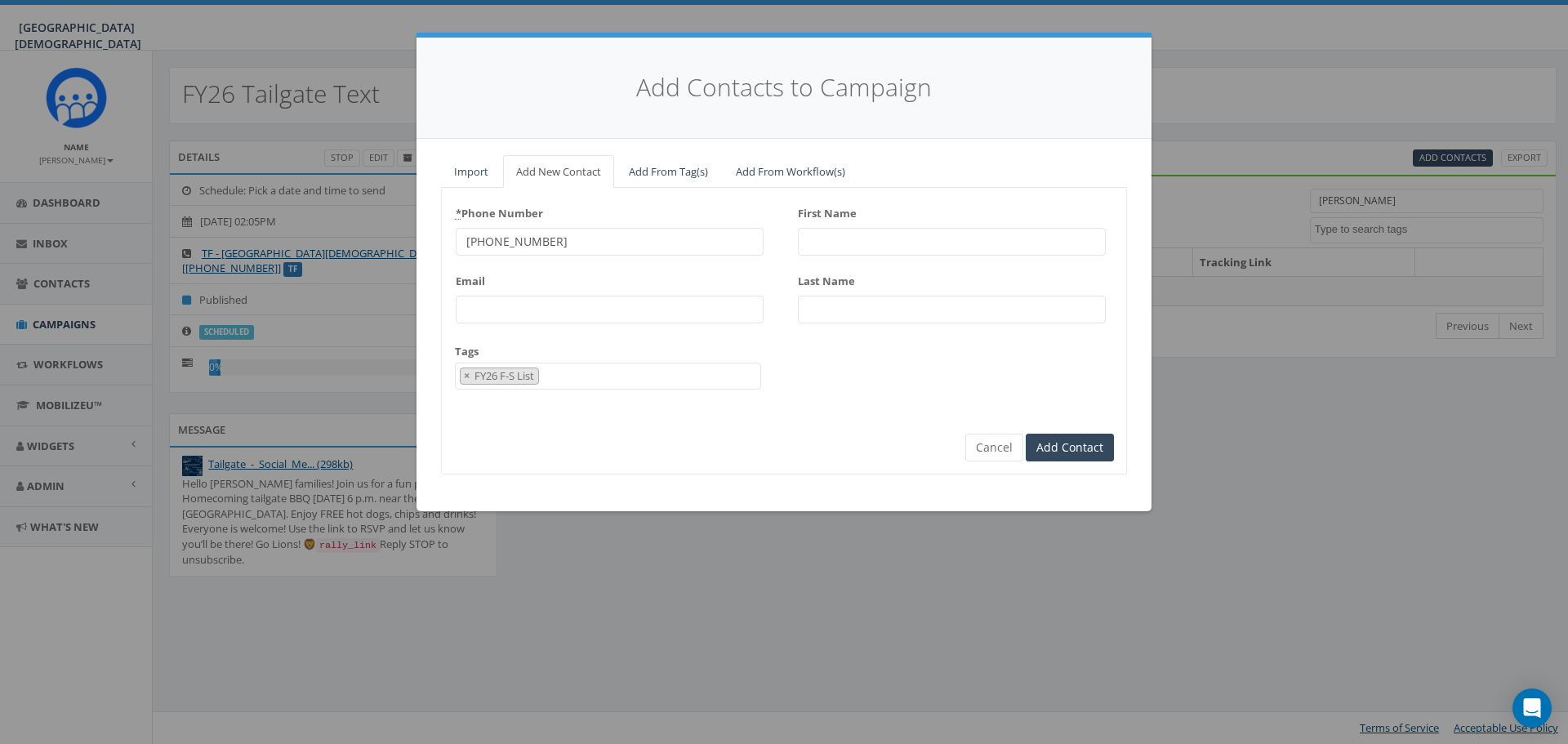
click at [896, 232] on input "First Name" at bounding box center [951, 241] width 308 height 28
type input "[PERSON_NAME]"
click at [1098, 440] on input "Add Contact" at bounding box center [1069, 447] width 88 height 28
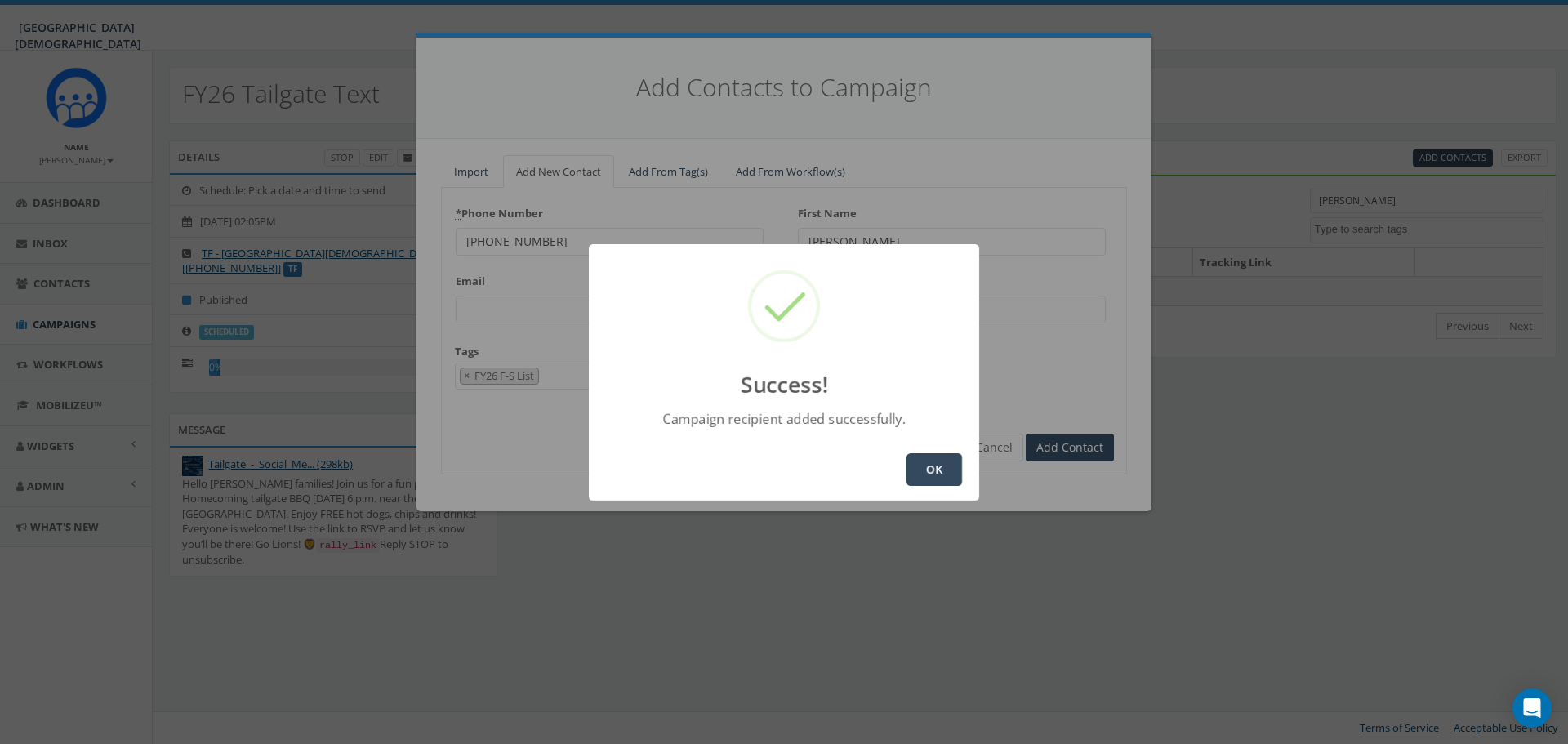
click at [948, 476] on button "OK" at bounding box center [934, 469] width 55 height 33
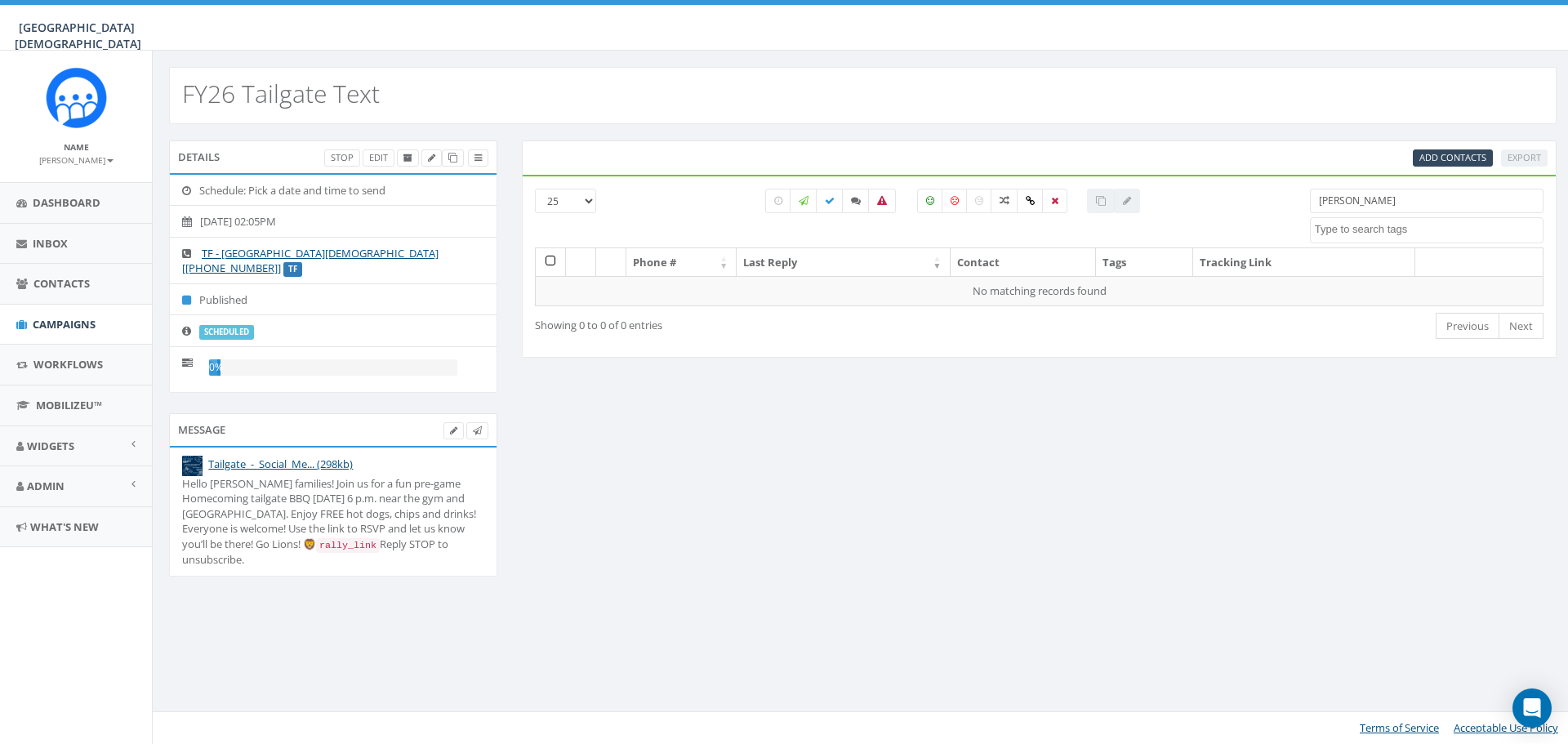
drag, startPoint x: 1359, startPoint y: 204, endPoint x: 1268, endPoint y: 201, distance: 91.0
click at [1268, 201] on div "25 50 100 [PERSON_NAME] 2023 Christmas [DATE] [DATE] [DATE] [DATE] [DATE] 2024 …" at bounding box center [1039, 218] width 1033 height 59
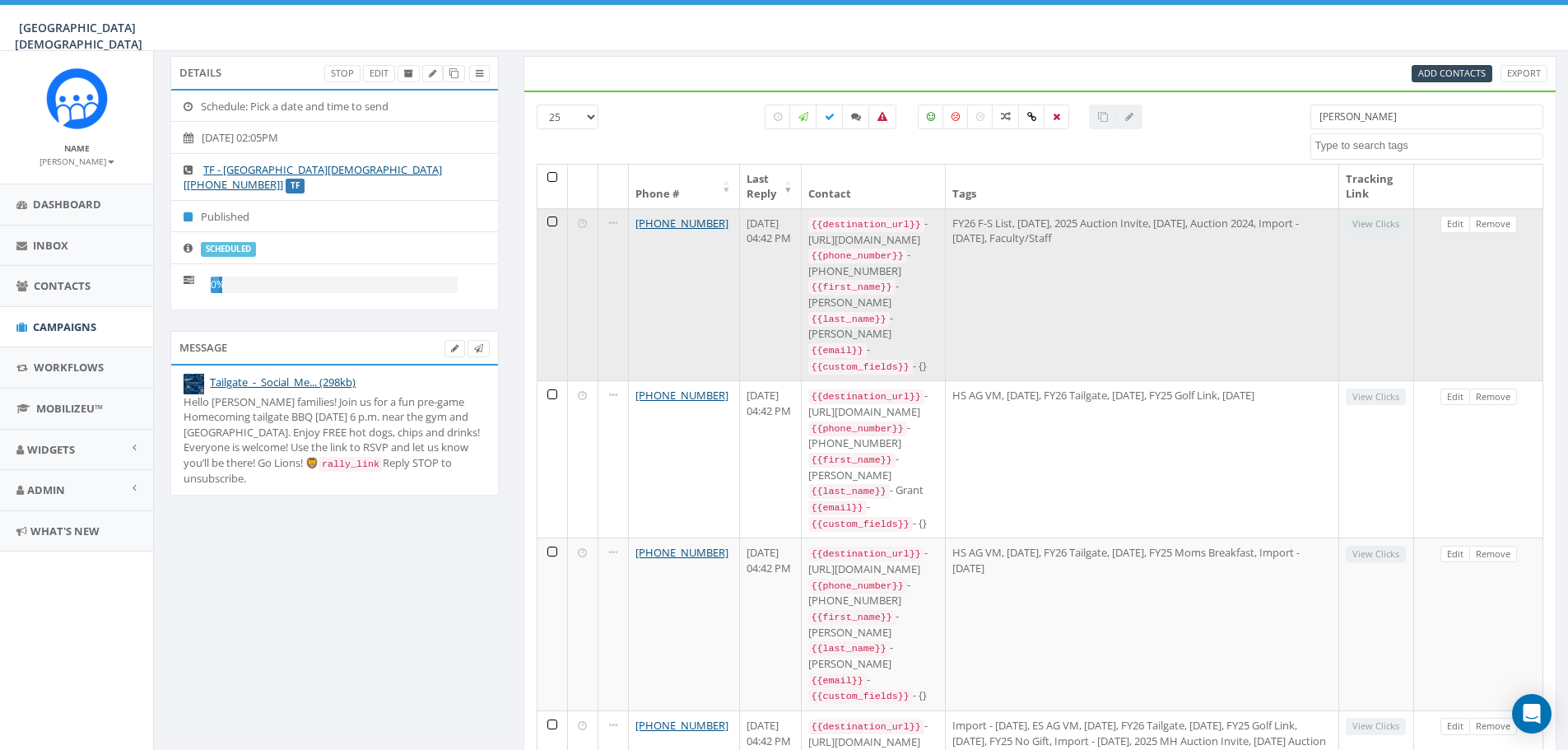
scroll to position [0, 0]
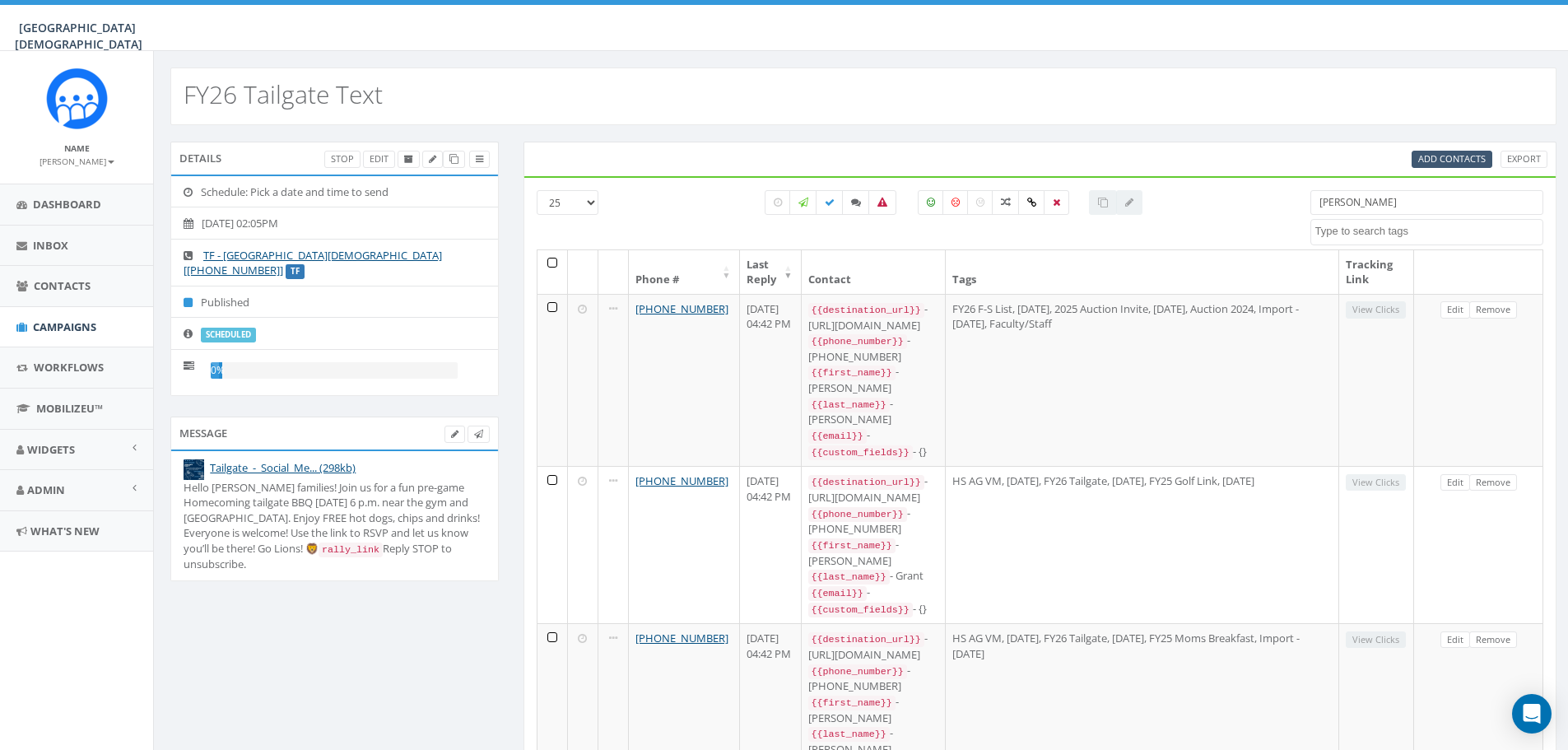
type input "[PERSON_NAME]"
click at [1441, 154] on span "Add Contacts" at bounding box center [1452, 159] width 67 height 13
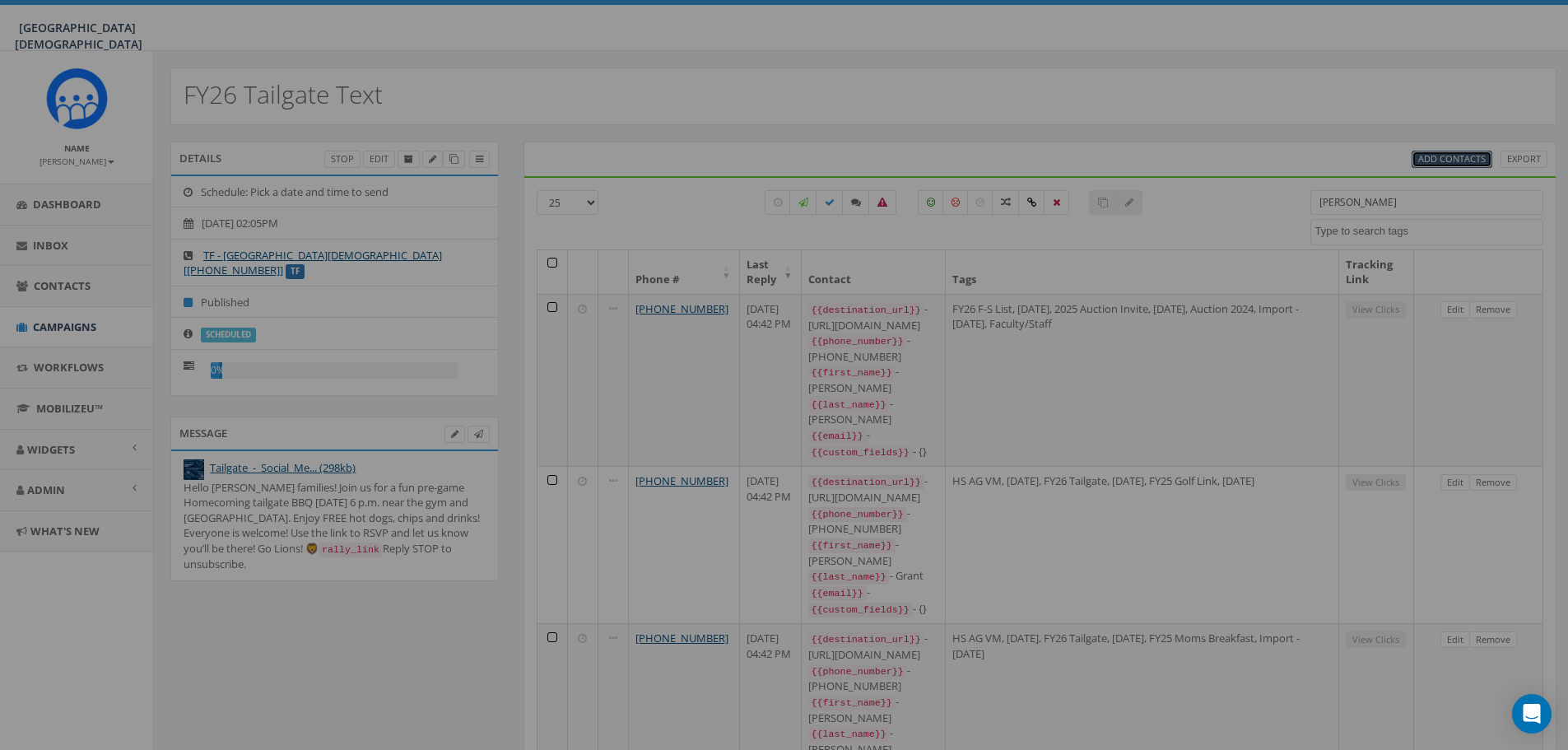
select select
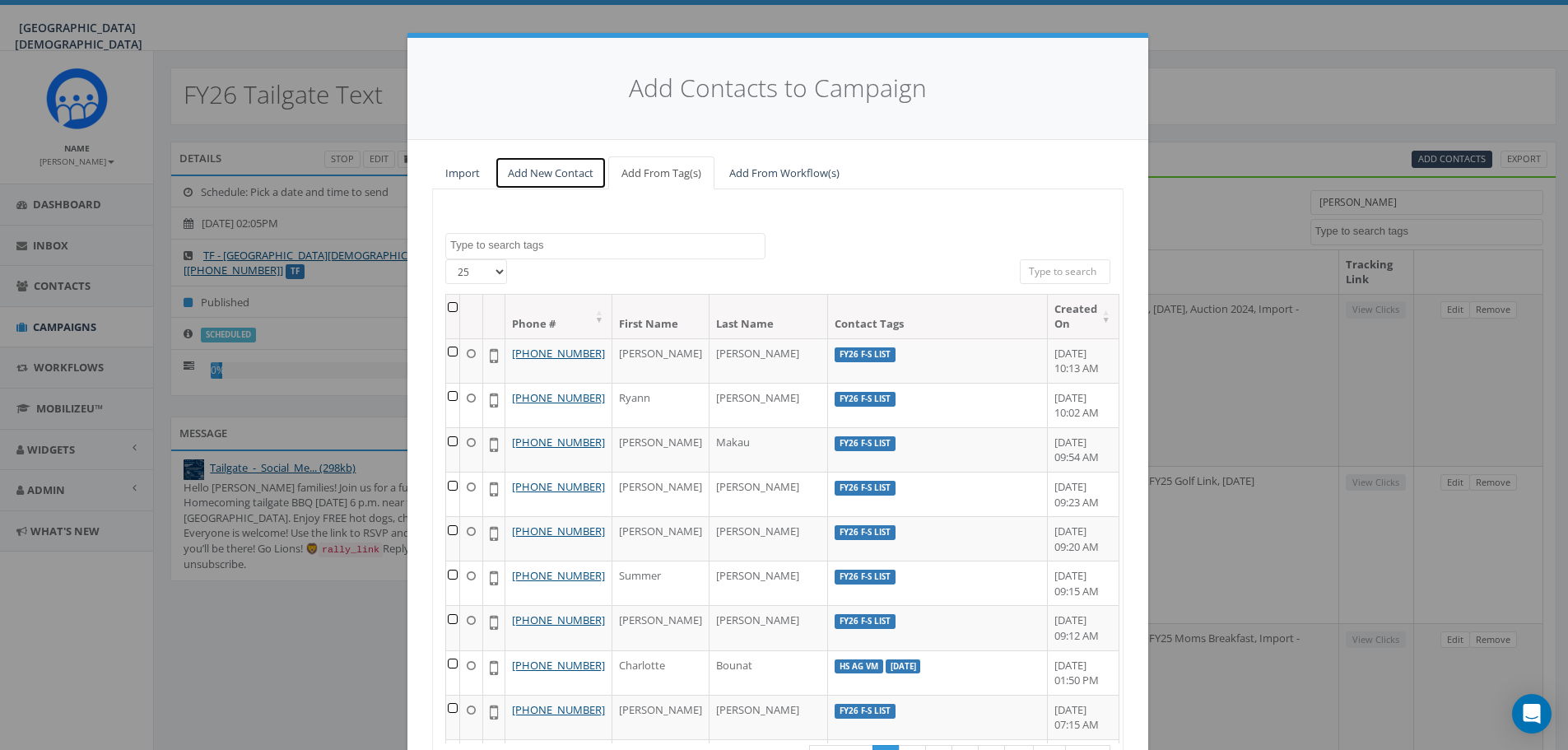
click at [540, 168] on link "Add New Contact" at bounding box center [550, 174] width 112 height 34
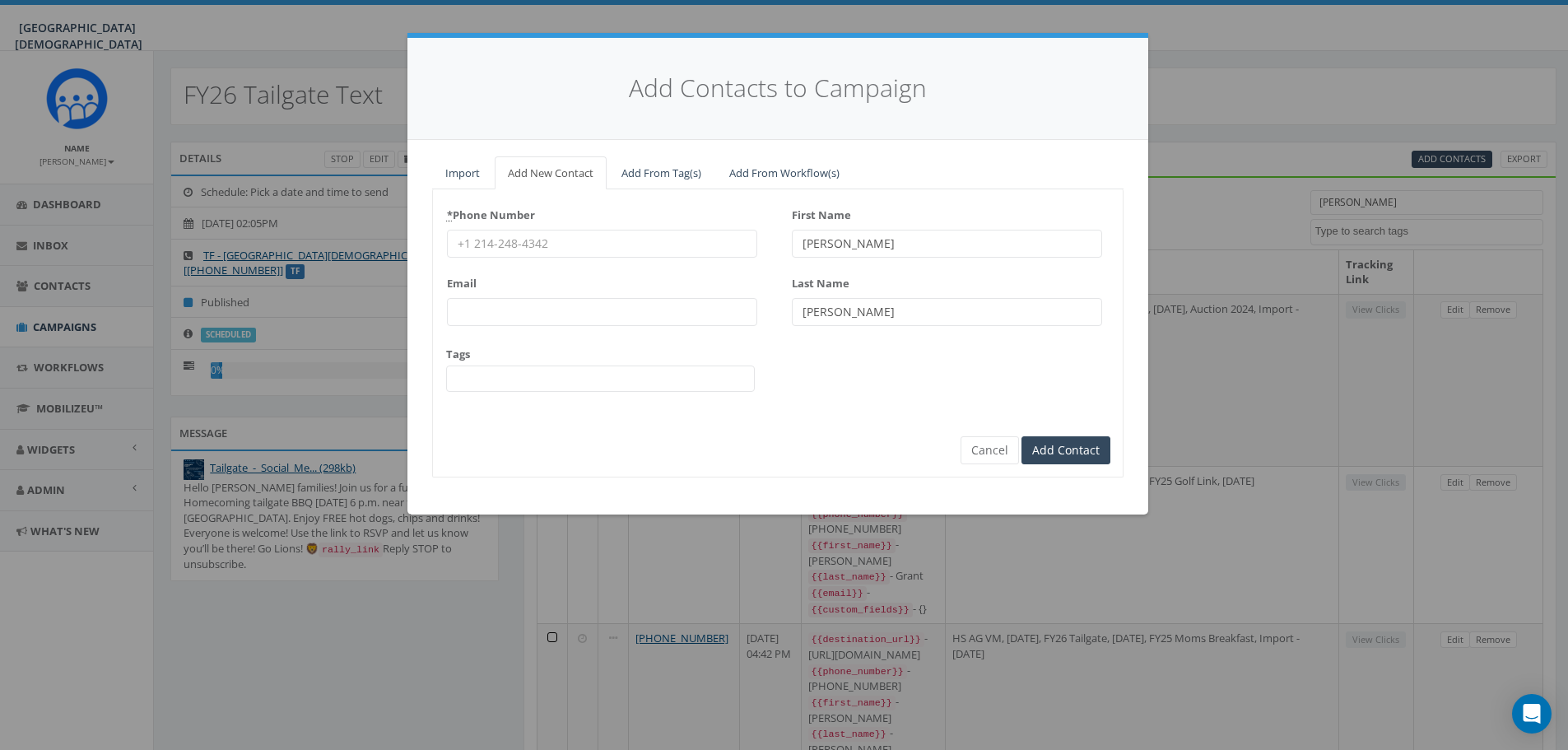
click at [600, 242] on input "* Phone Number" at bounding box center [602, 243] width 310 height 28
type input "[PHONE_NUMBER]"
type input "Ryann"
type input "[PERSON_NAME]"
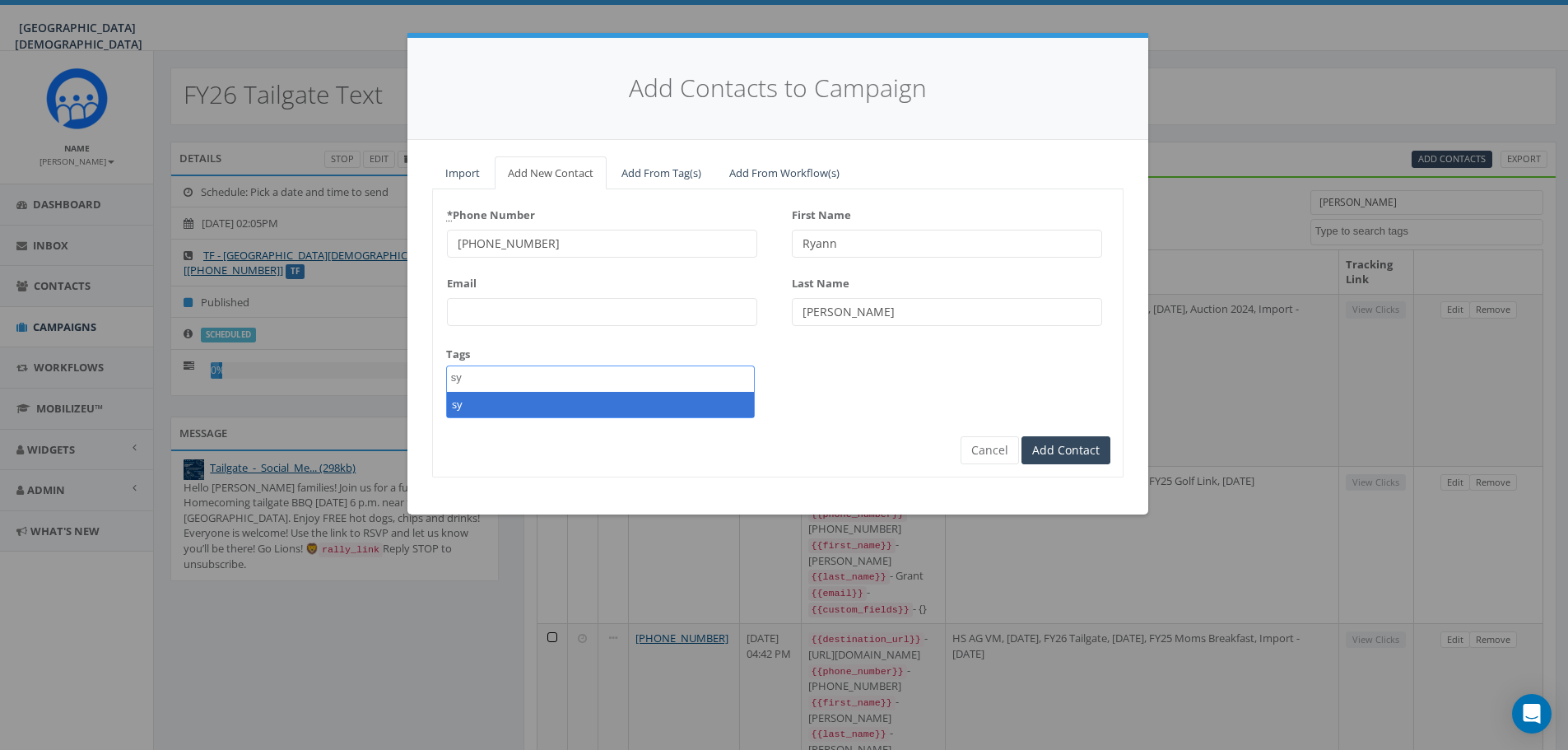
type textarea "s"
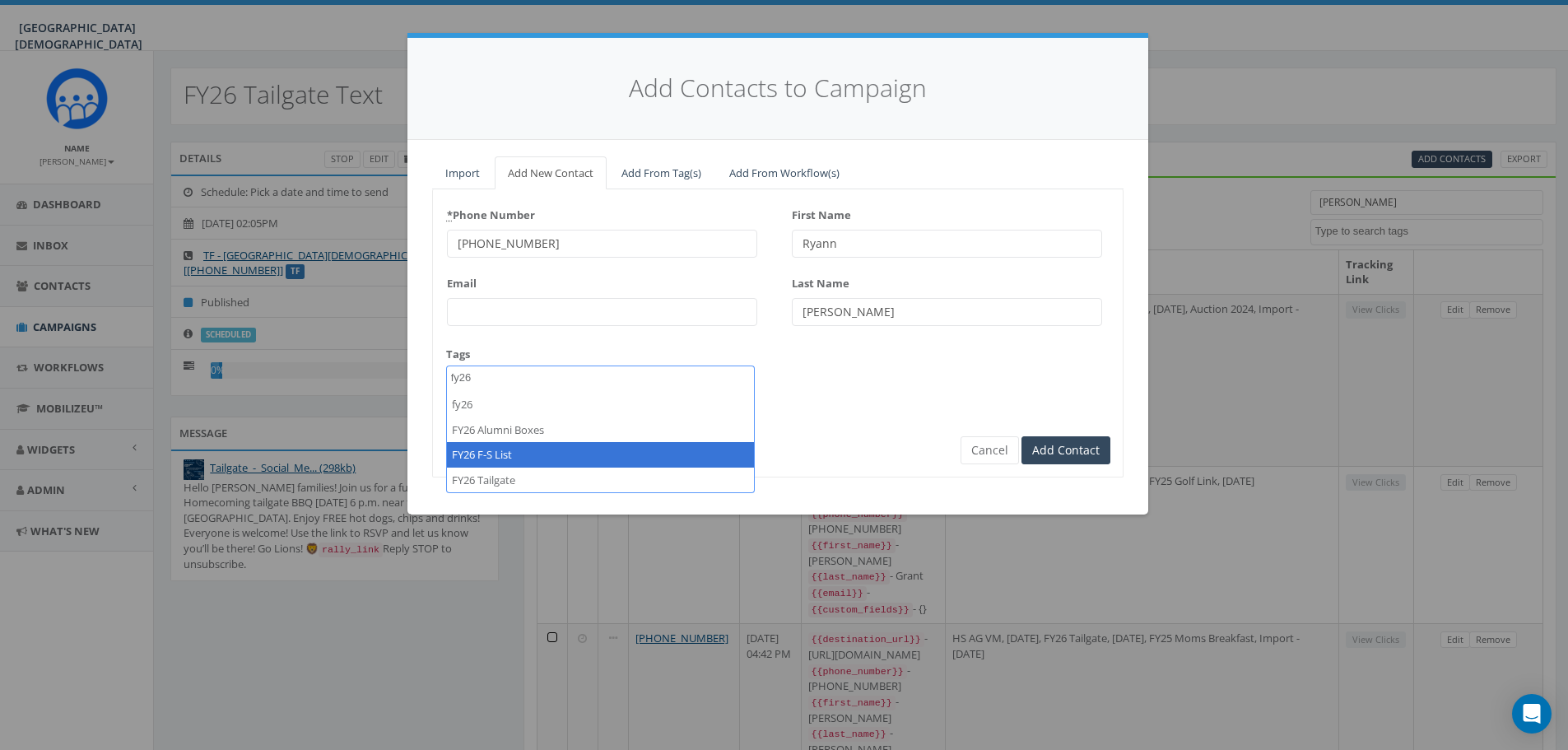
type textarea "fy26"
select select "FY26 F-S List"
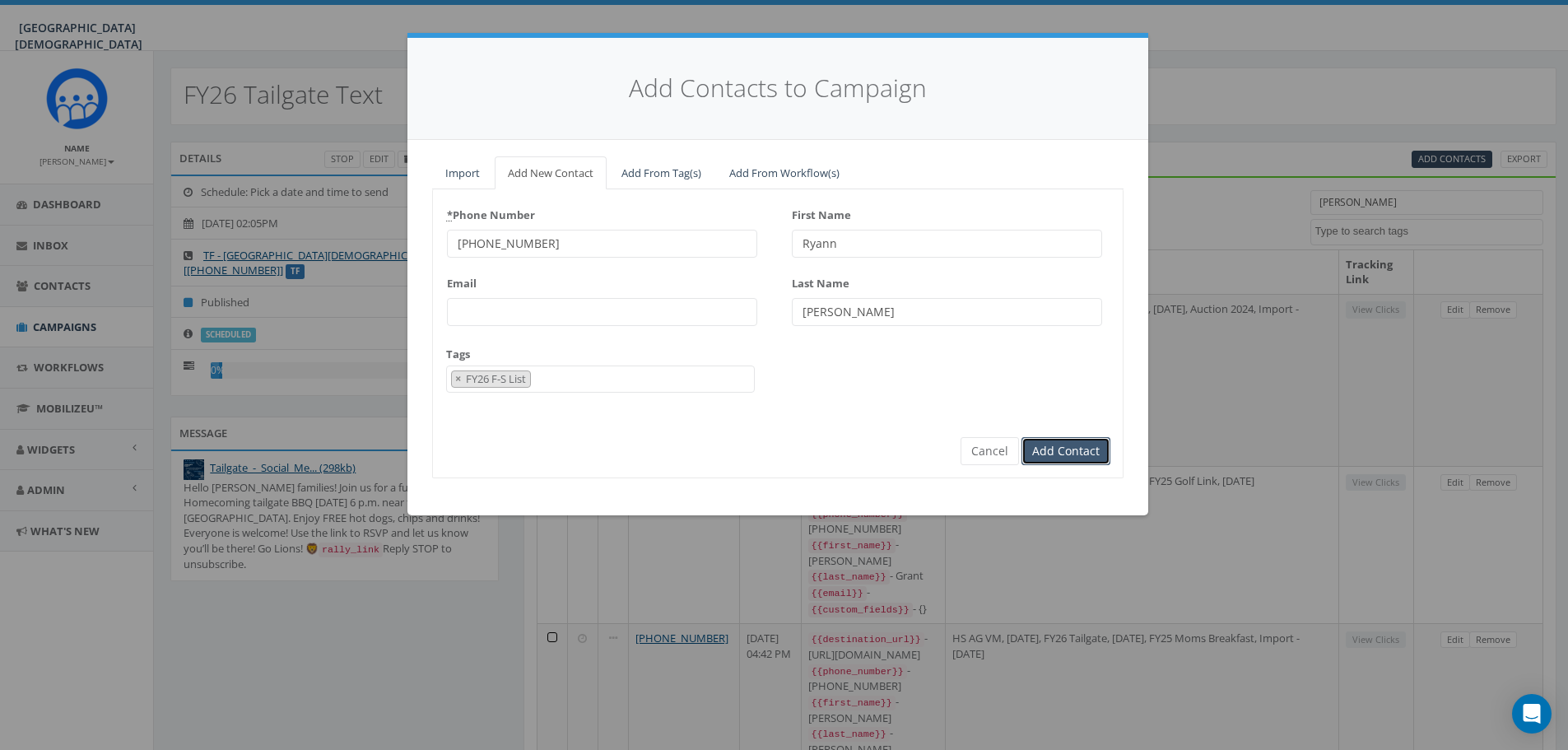
click at [1045, 448] on input "Add Contact" at bounding box center [1065, 451] width 89 height 28
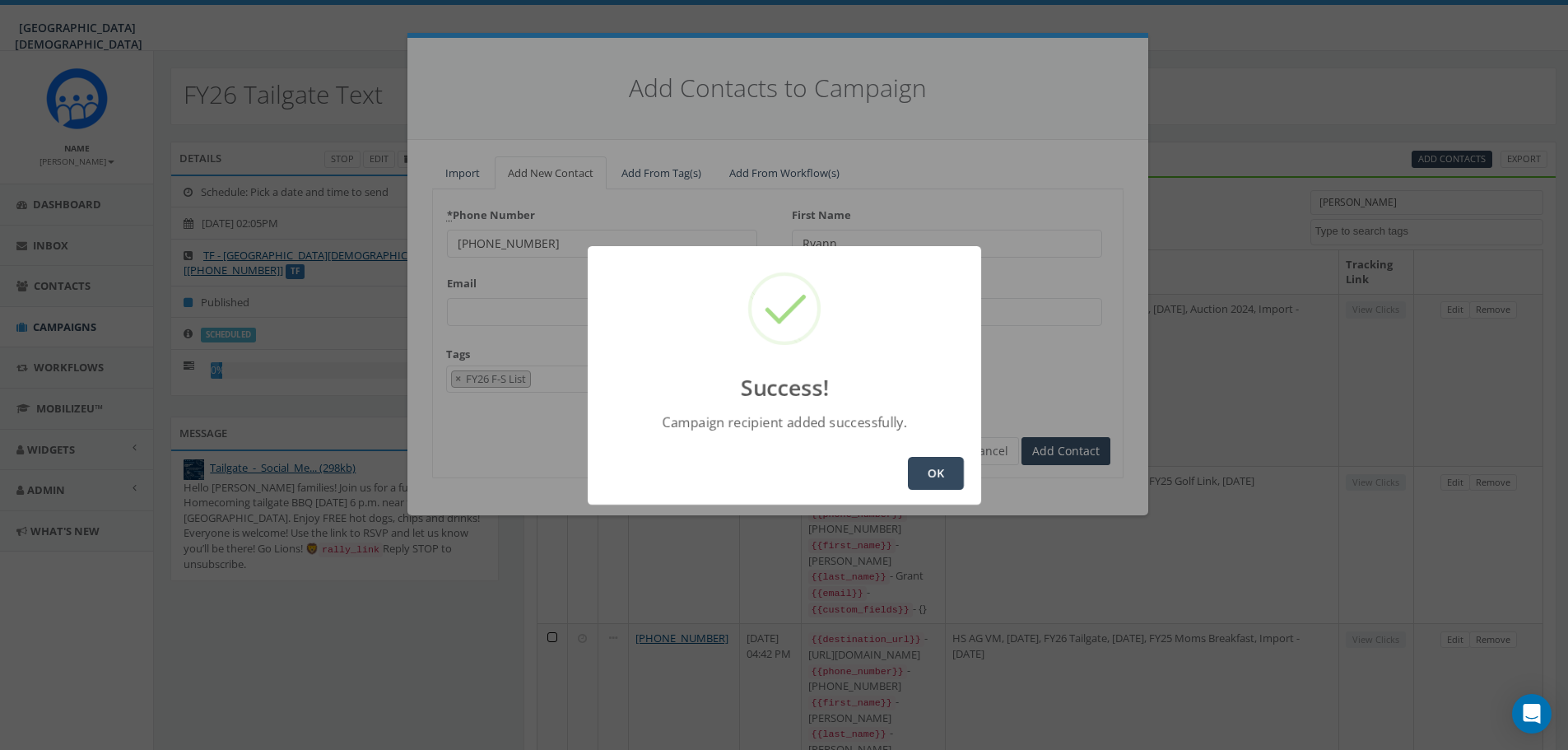
click at [943, 470] on button "OK" at bounding box center [935, 473] width 56 height 33
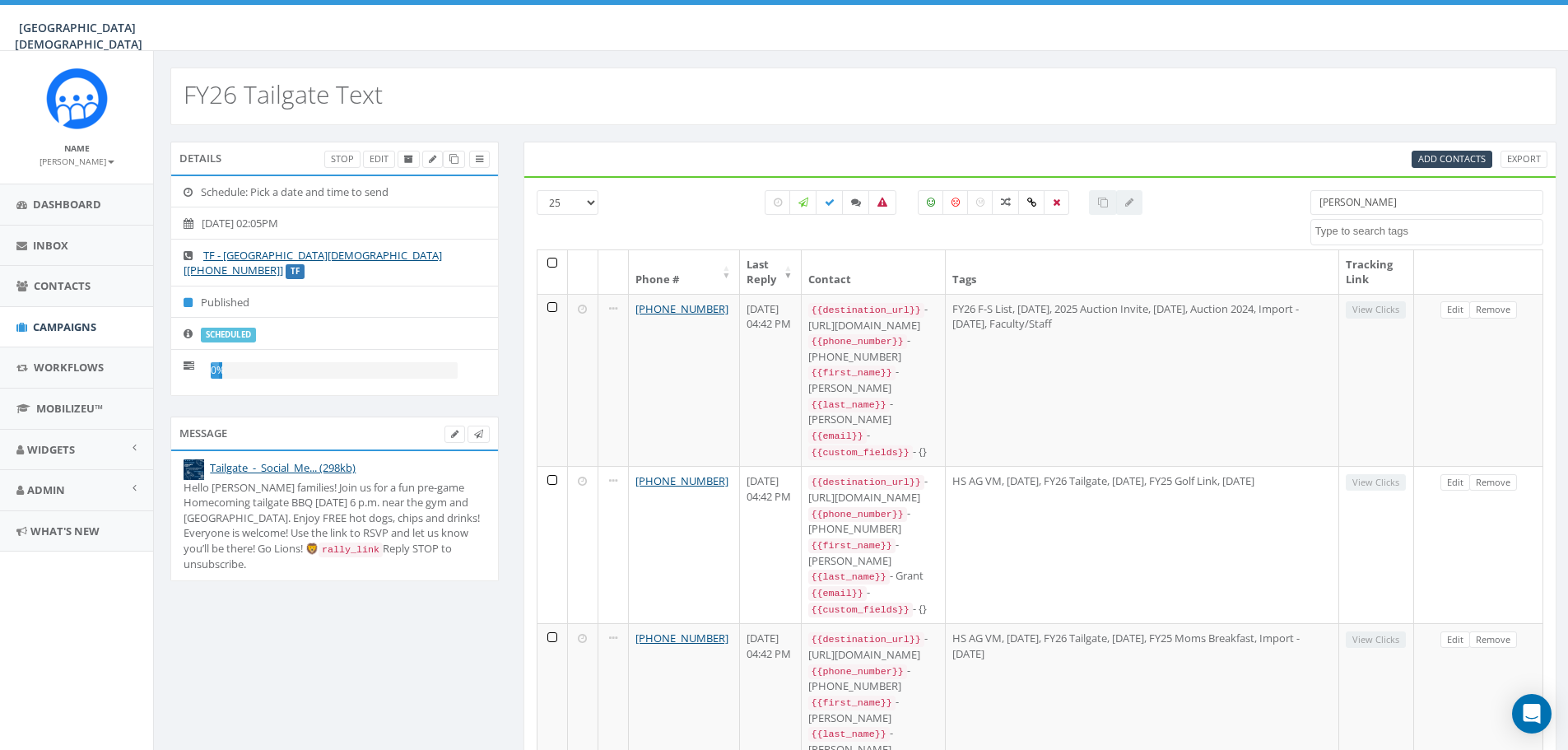
drag, startPoint x: 1409, startPoint y: 191, endPoint x: 1275, endPoint y: 203, distance: 134.5
click at [1275, 203] on div "25 50 100 [PERSON_NAME] 2023 Christmas [DATE] [DATE] [DATE] [DATE] [DATE] 2024 …" at bounding box center [1040, 220] width 1032 height 59
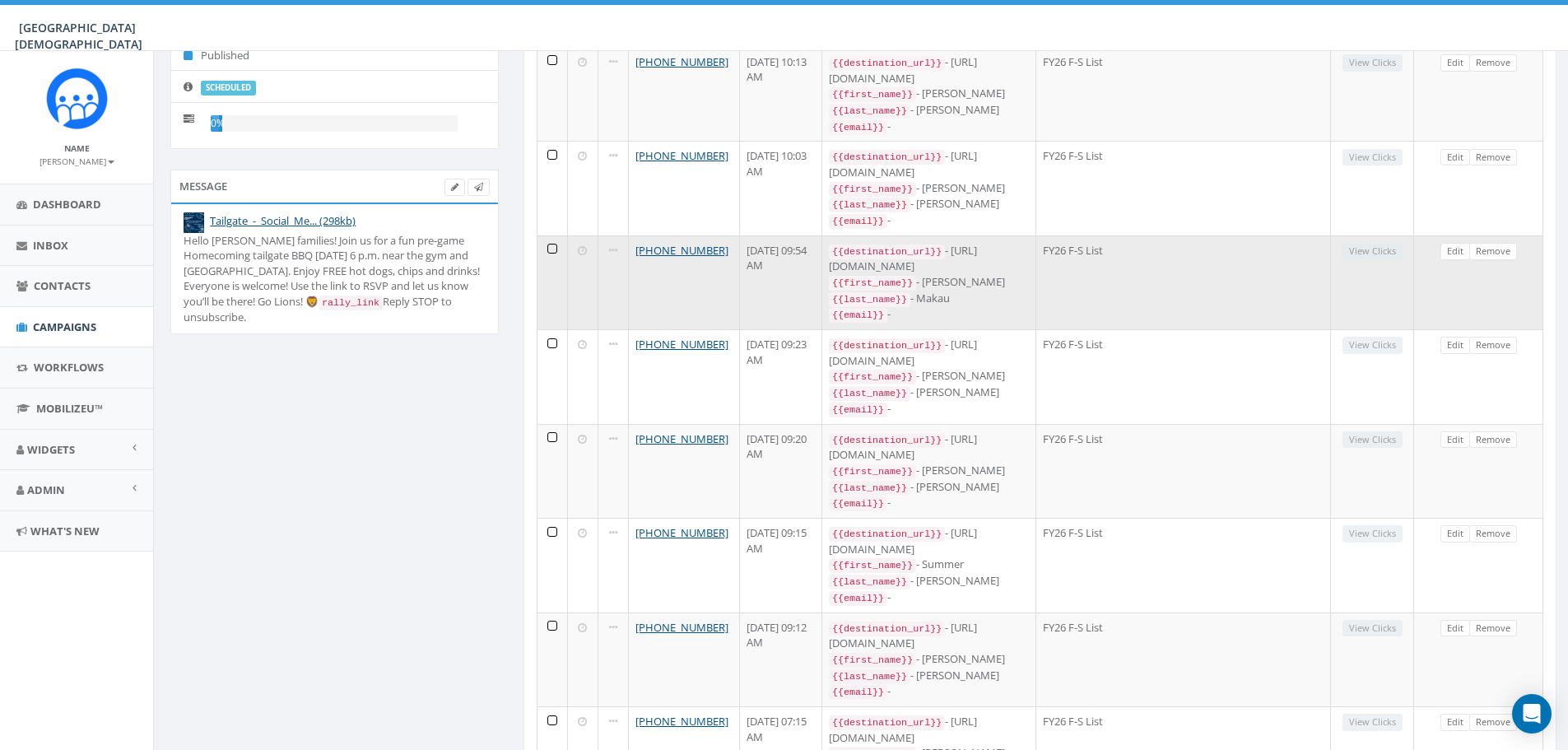
scroll to position [0, 0]
